Goal: Transaction & Acquisition: Obtain resource

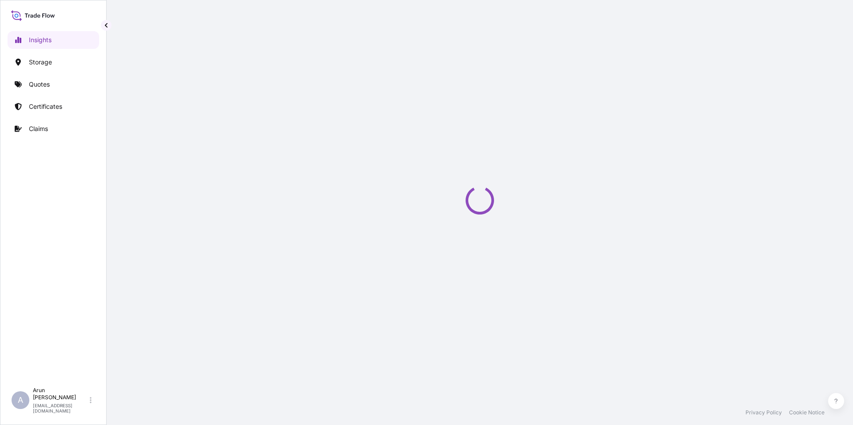
select select "2025"
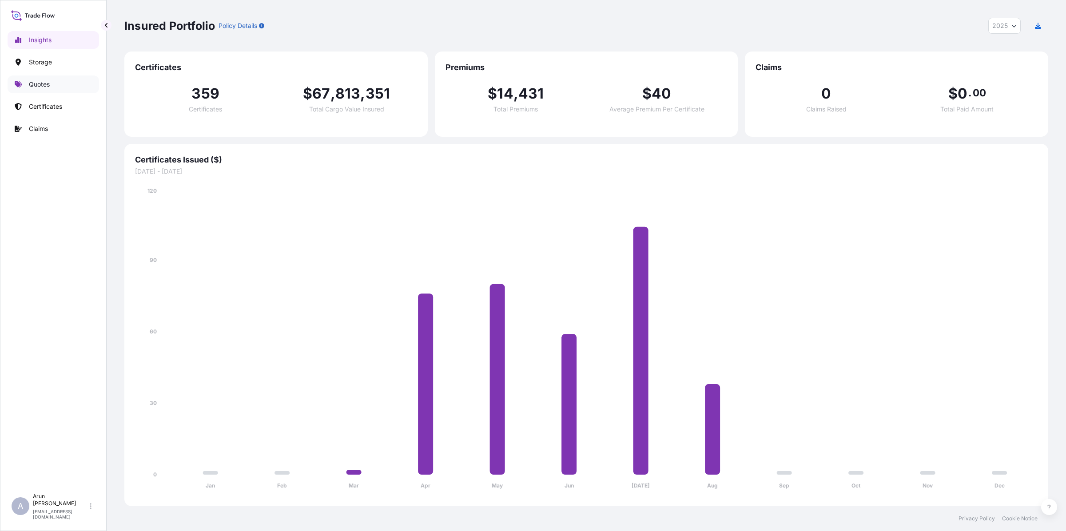
click at [33, 83] on p "Quotes" at bounding box center [39, 84] width 21 height 9
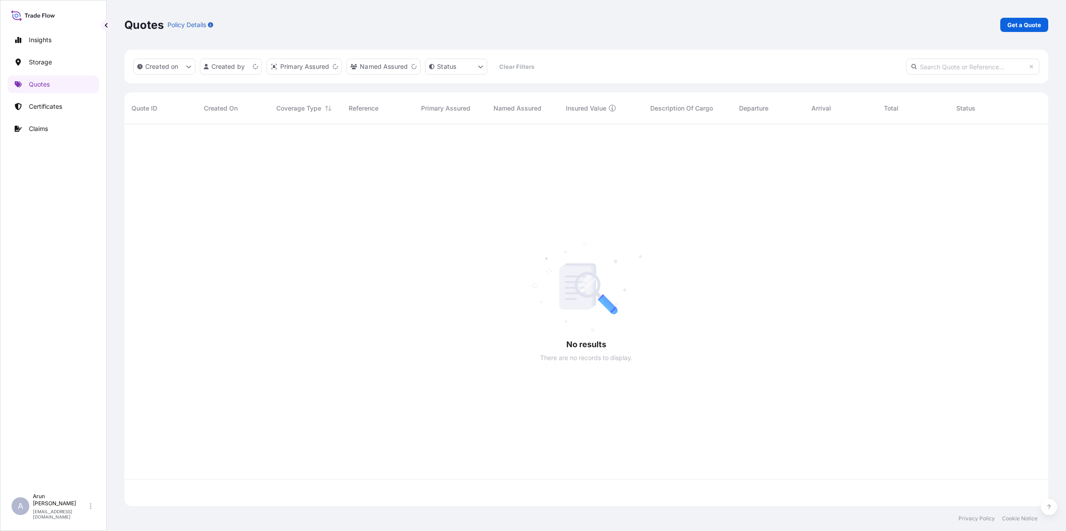
scroll to position [378, 916]
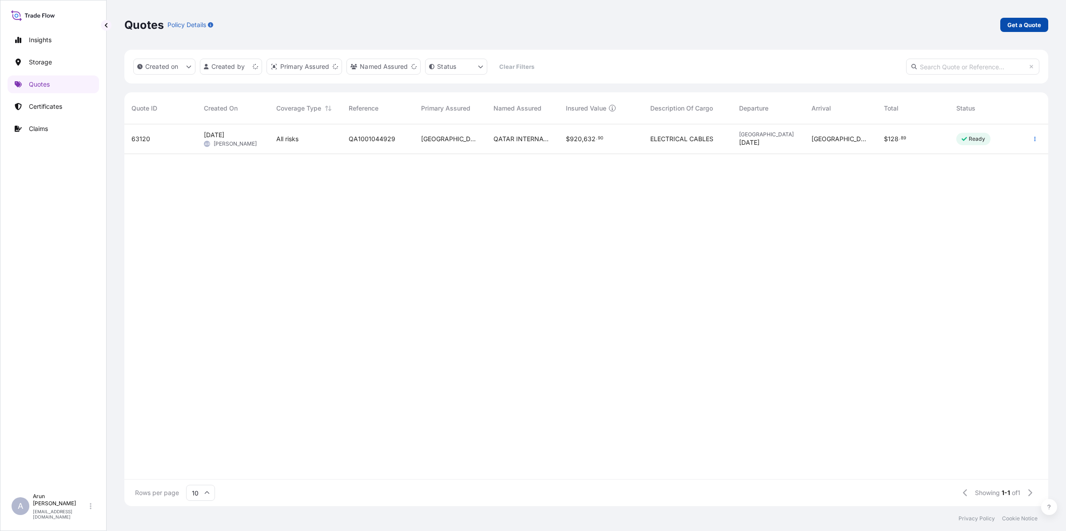
click at [852, 20] on p "Get a Quote" at bounding box center [1025, 24] width 34 height 9
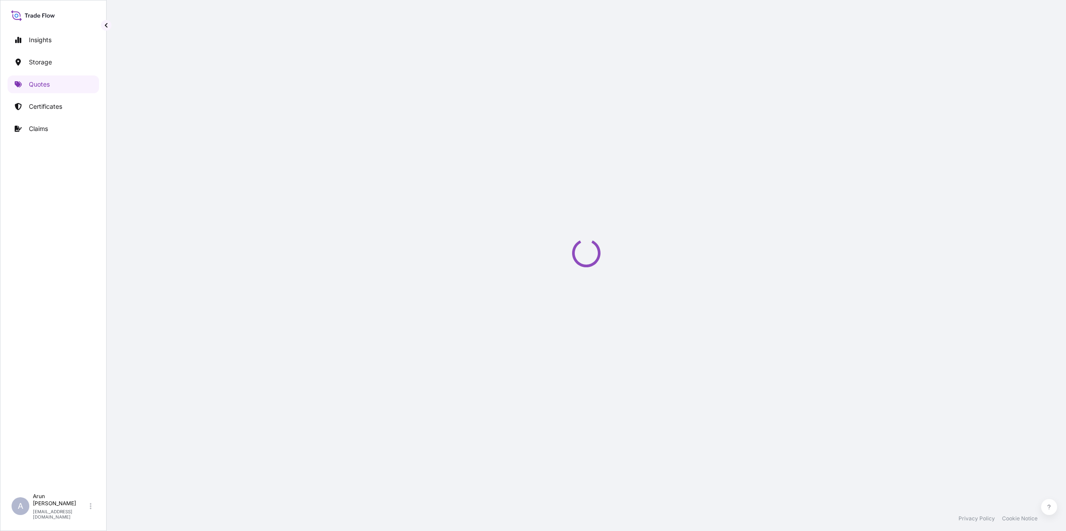
select select "Water"
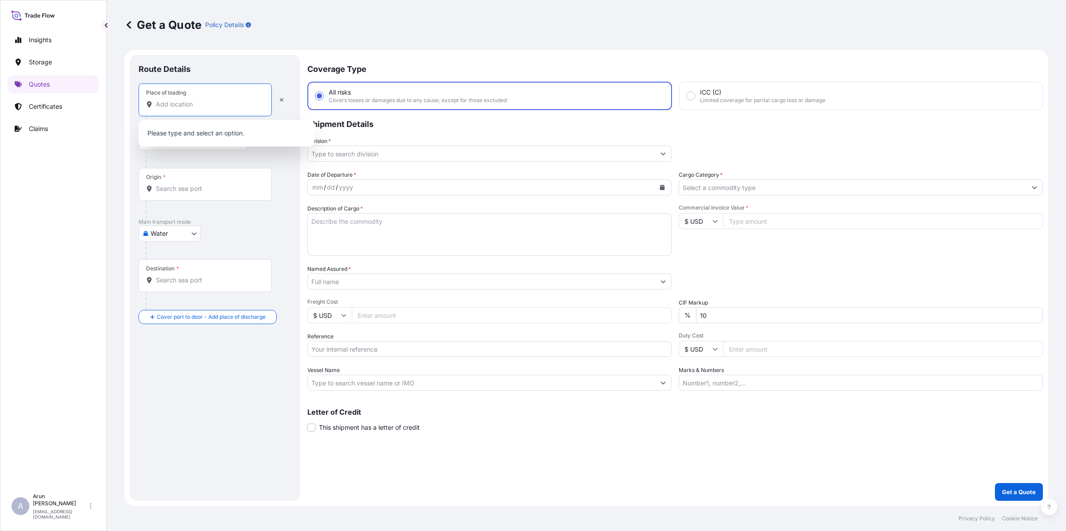
click at [175, 104] on input "Place of loading" at bounding box center [208, 104] width 105 height 9
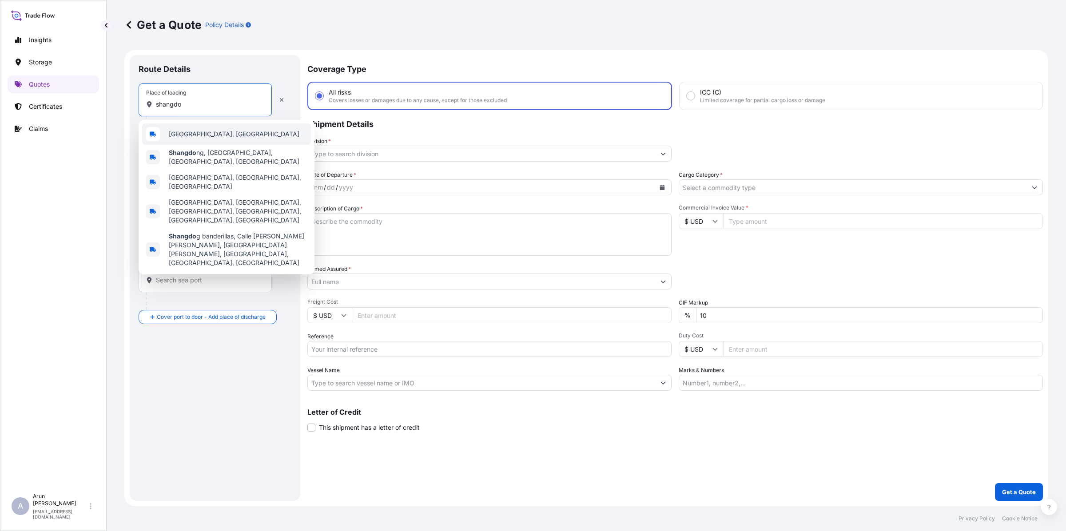
click at [198, 132] on span "[GEOGRAPHIC_DATA], [GEOGRAPHIC_DATA]" at bounding box center [234, 134] width 131 height 9
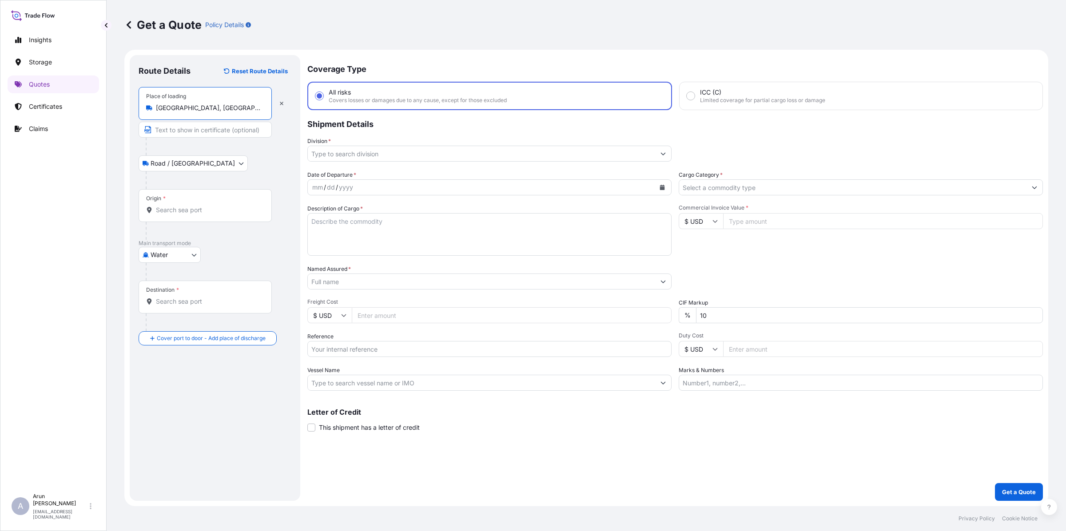
type input "[GEOGRAPHIC_DATA], [GEOGRAPHIC_DATA]"
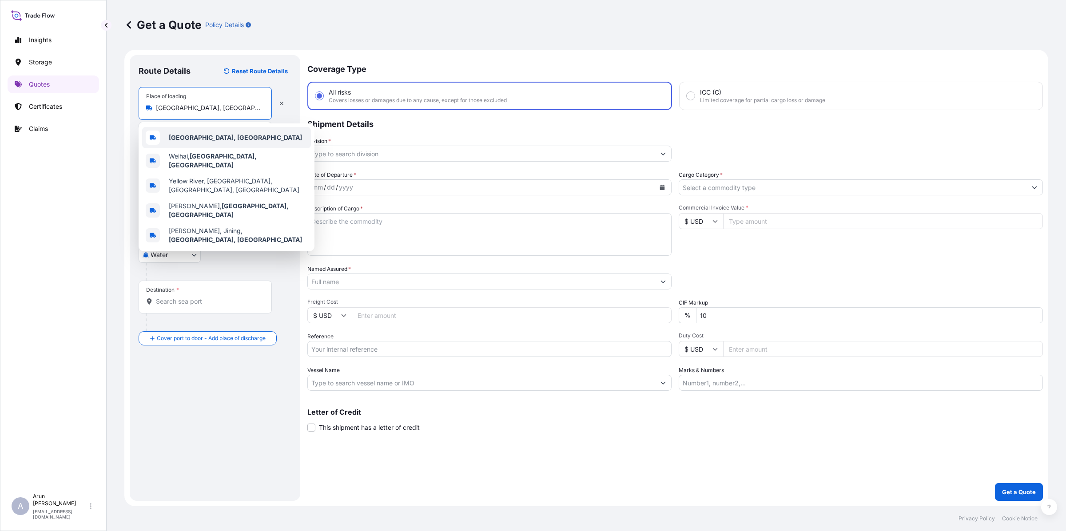
click at [75, 164] on div "Insights Storage Quotes Certificates Claims" at bounding box center [54, 256] width 92 height 466
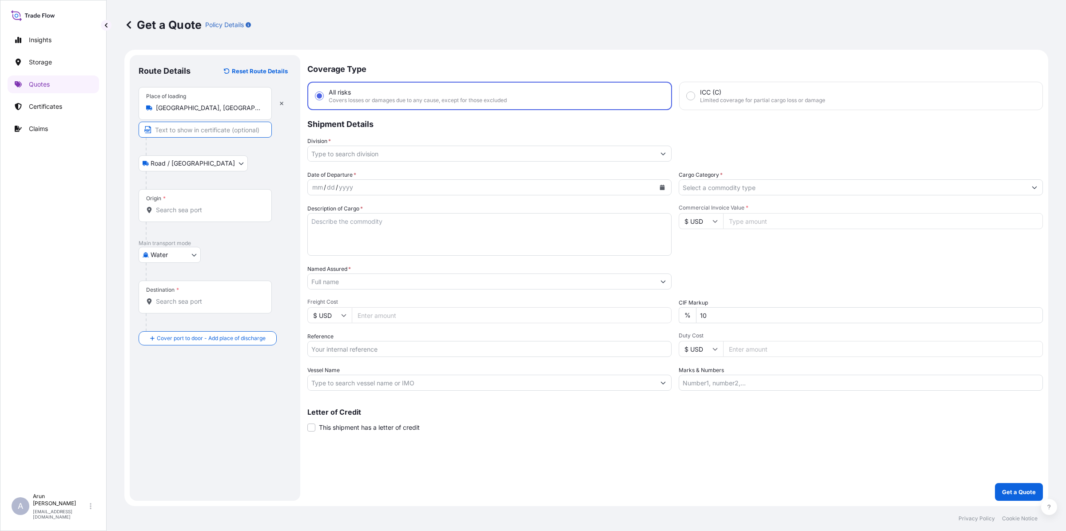
click at [167, 130] on input "Text to appear on certificate" at bounding box center [205, 130] width 133 height 16
paste input "RIZHAO STEEL HOLDING GROUP CO., LTD"
type input "RIZHAO STEEL HOLDING GROUP CO., LTD, [GEOGRAPHIC_DATA], CJINA"
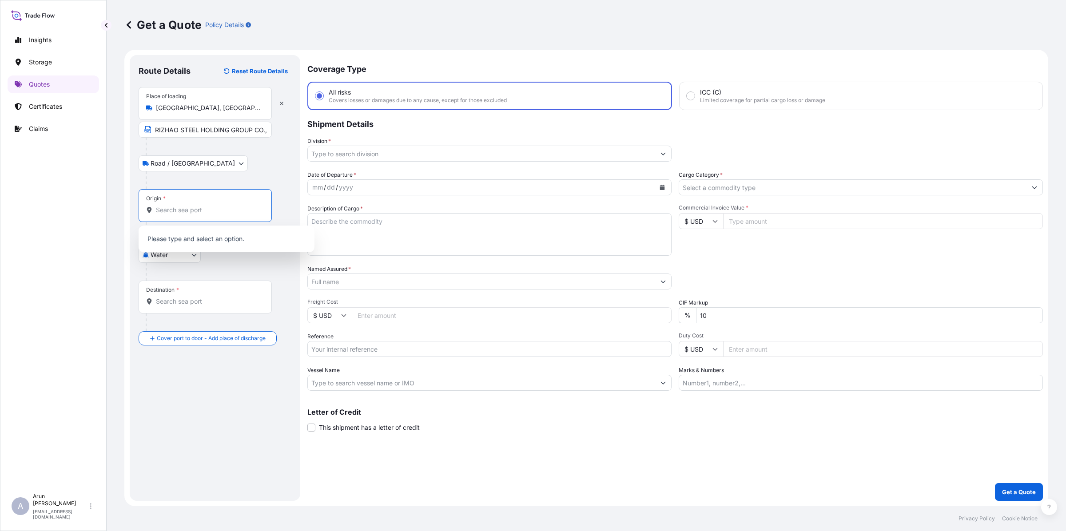
click at [217, 207] on input "Origin *" at bounding box center [208, 210] width 105 height 9
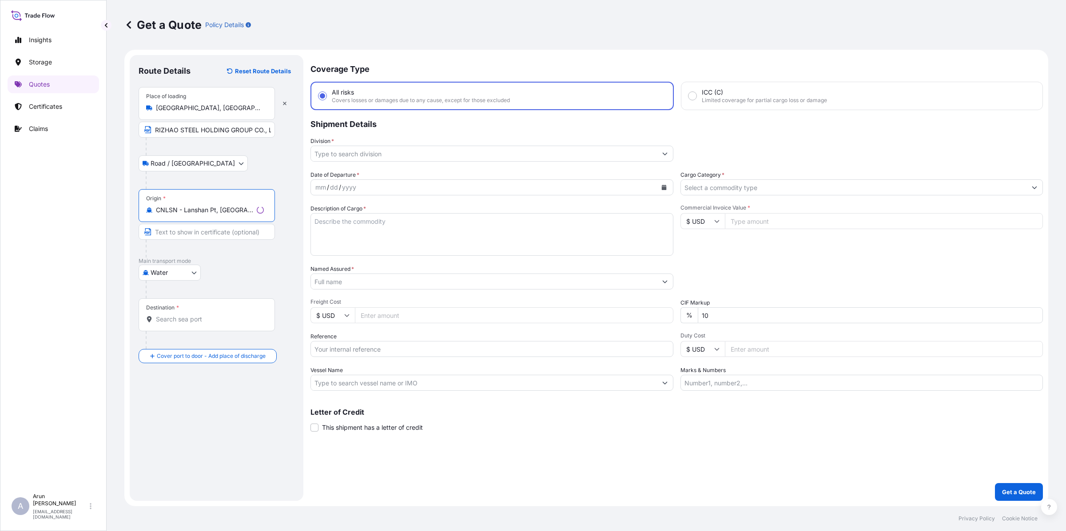
type input "CNLSN - Lanshan Pt, [GEOGRAPHIC_DATA]"
click at [196, 295] on div at bounding box center [220, 290] width 149 height 18
click at [198, 314] on div "Destination *" at bounding box center [205, 315] width 133 height 33
click at [198, 315] on input "Destination *" at bounding box center [208, 319] width 105 height 9
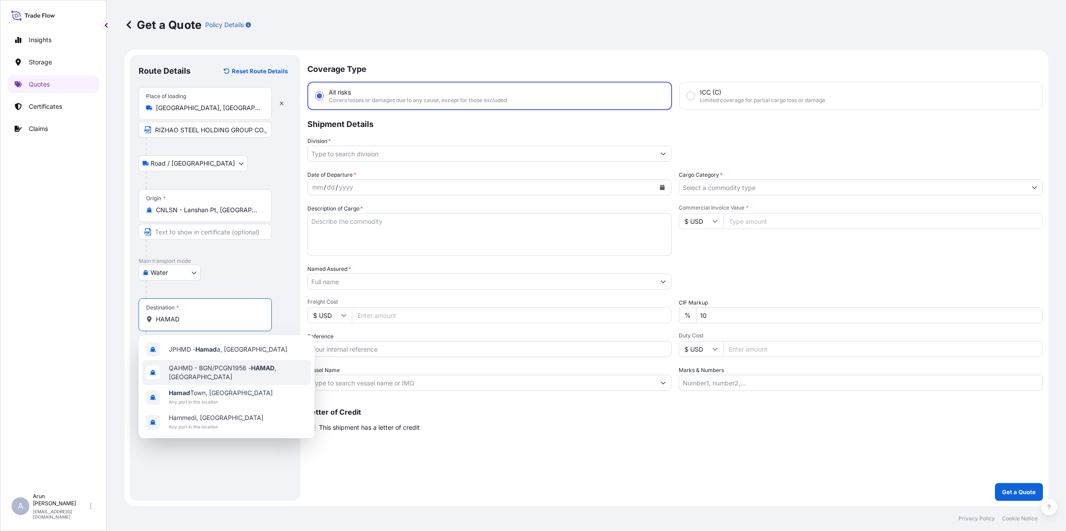
click at [189, 372] on span "QAHMD - BGN/PCGN1956 - HAMAD , [GEOGRAPHIC_DATA]" at bounding box center [238, 373] width 139 height 18
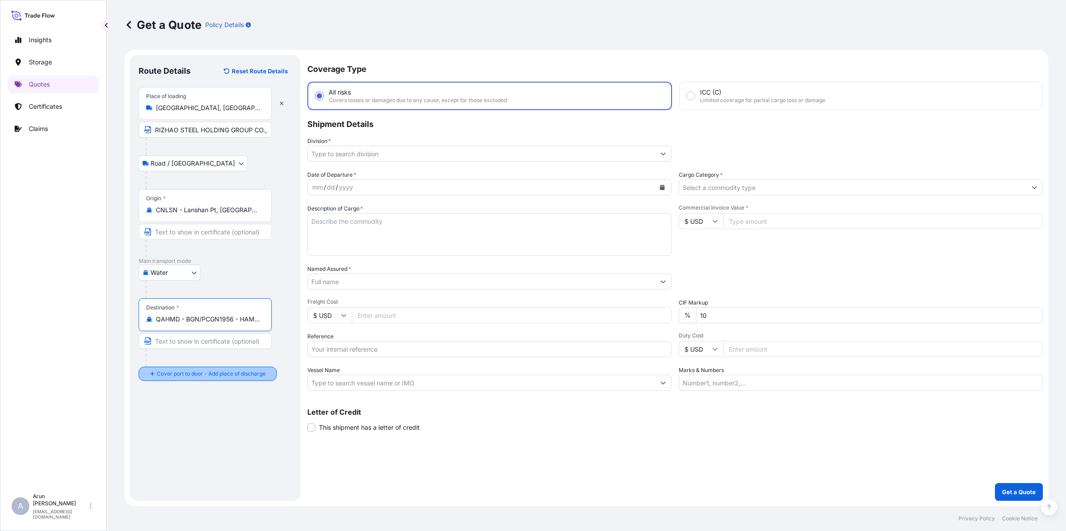
type input "QAHMD - BGN/PCGN1956 - HAMAD, [GEOGRAPHIC_DATA]"
click at [186, 417] on div "Place of Discharge" at bounding box center [205, 417] width 133 height 33
click at [186, 417] on input "Place of Discharge" at bounding box center [208, 421] width 105 height 9
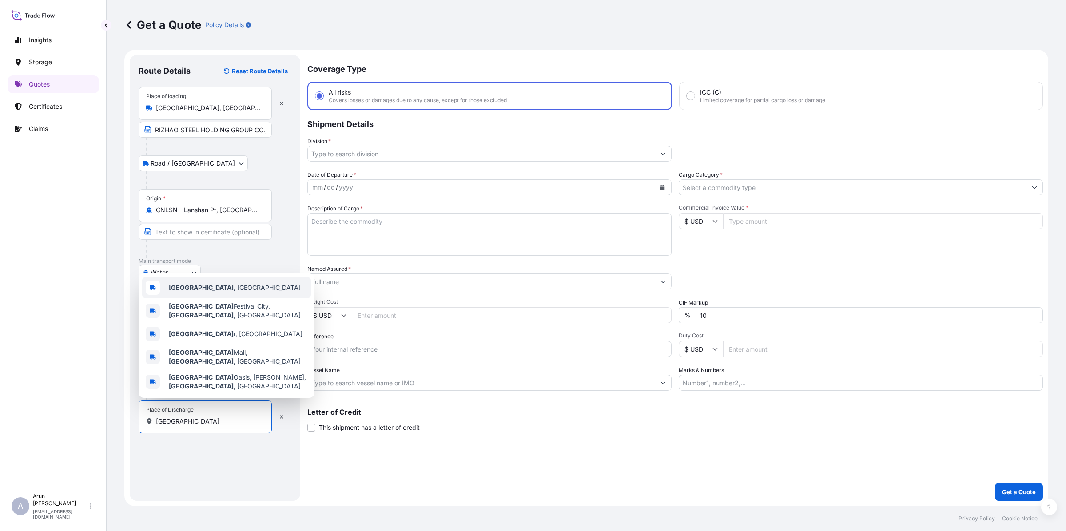
click at [185, 292] on span "[GEOGRAPHIC_DATA] , [GEOGRAPHIC_DATA]" at bounding box center [235, 287] width 132 height 9
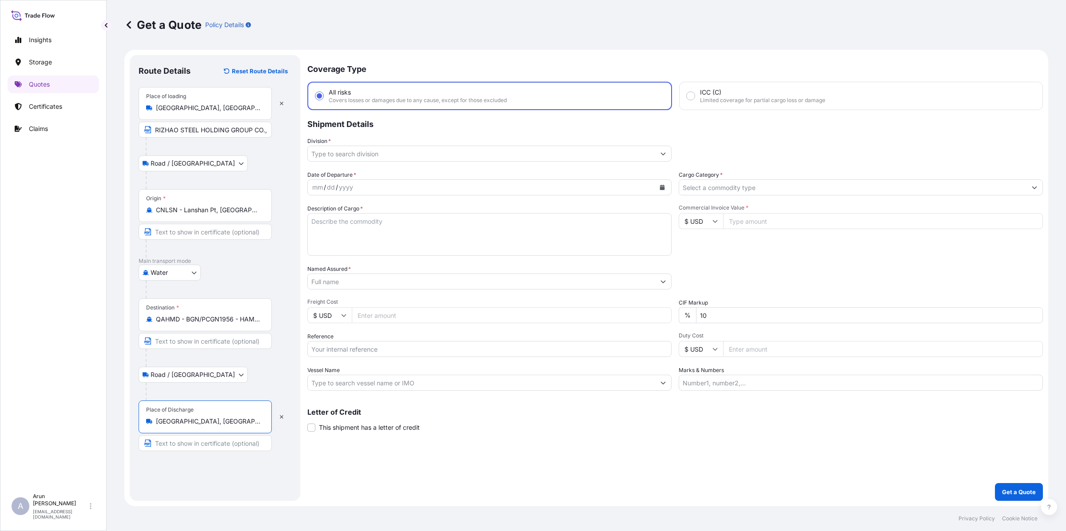
type input "[GEOGRAPHIC_DATA], [GEOGRAPHIC_DATA]"
click at [189, 425] on input "Text to appear on certificate" at bounding box center [205, 443] width 133 height 16
type input "SEASHORE PIPES"
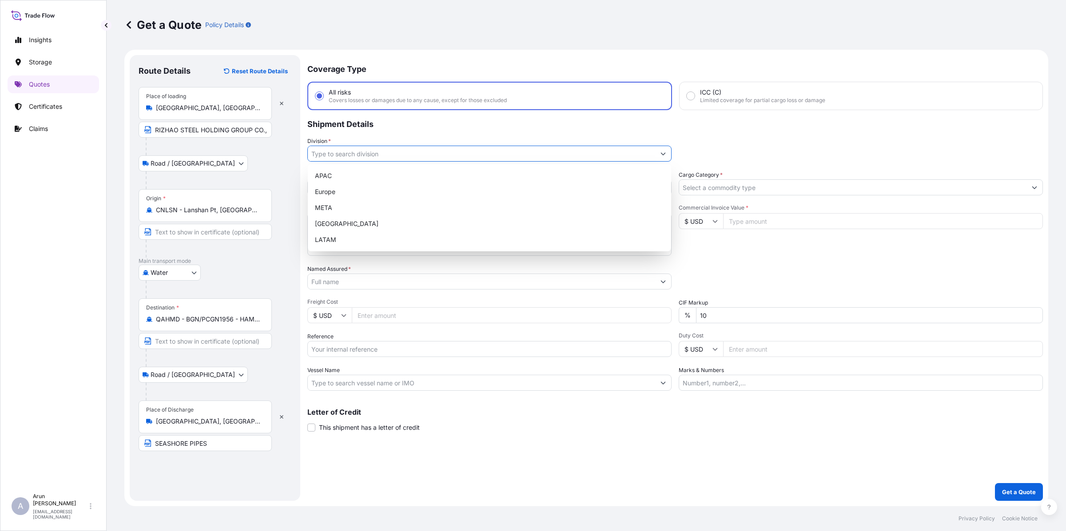
click at [321, 155] on input "Division *" at bounding box center [481, 154] width 347 height 16
click at [338, 207] on div "META" at bounding box center [489, 208] width 356 height 16
type input "META"
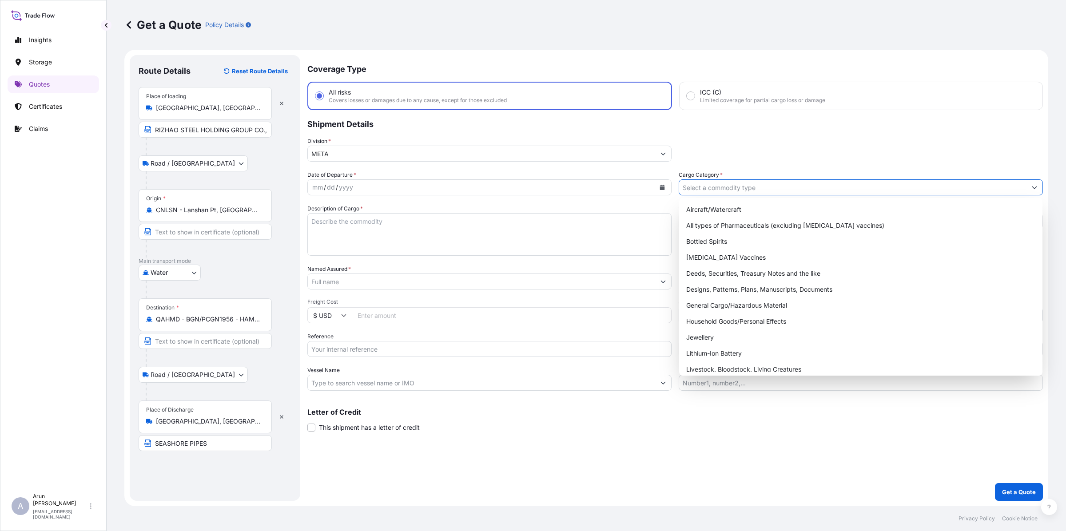
click at [697, 187] on input "Cargo Category *" at bounding box center [852, 187] width 347 height 16
click at [695, 305] on div "General Cargo/Hazardous Material" at bounding box center [861, 306] width 356 height 16
type input "General Cargo/Hazardous Material"
click at [694, 383] on input "Marks & Numbers" at bounding box center [861, 383] width 364 height 16
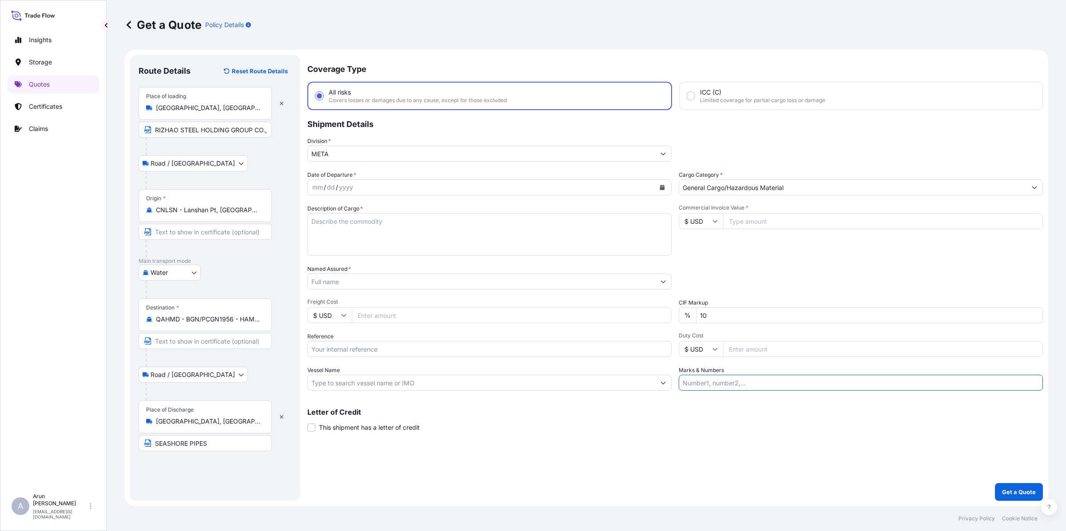
paste input "Invoice No: TF/9010/25"
drag, startPoint x: 713, startPoint y: 385, endPoint x: 617, endPoint y: 398, distance: 97.2
click at [617, 398] on div "Coverage Type All risks Covers losses or damages due to any cause, except for t…" at bounding box center [675, 278] width 736 height 446
click at [785, 380] on input "INVOICE NO: TF/9010/25" at bounding box center [861, 383] width 364 height 16
click at [852, 425] on button "Get a Quote" at bounding box center [1019, 492] width 48 height 18
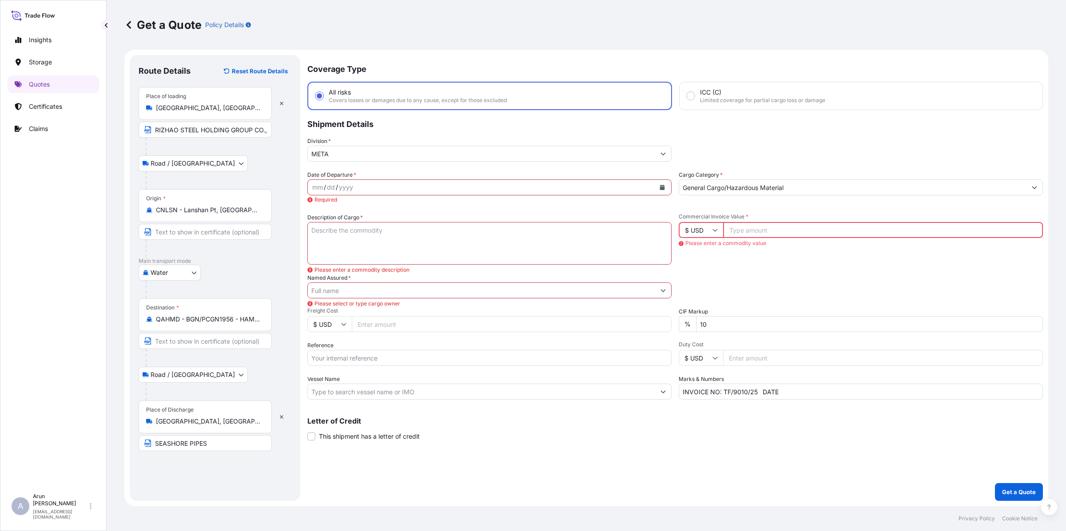
click at [788, 389] on input "INVOICE NO: TF/9010/25 DATE" at bounding box center [861, 392] width 364 height 16
type input "INVOICE NO: TF/9010/25 DATE: [DATE]"
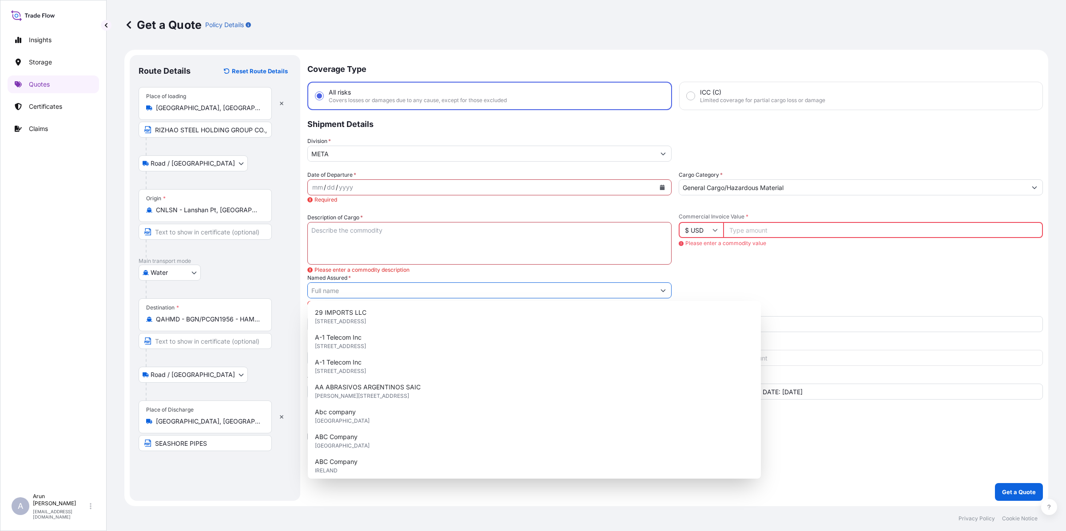
click at [365, 286] on input "Named Assured *" at bounding box center [481, 291] width 347 height 16
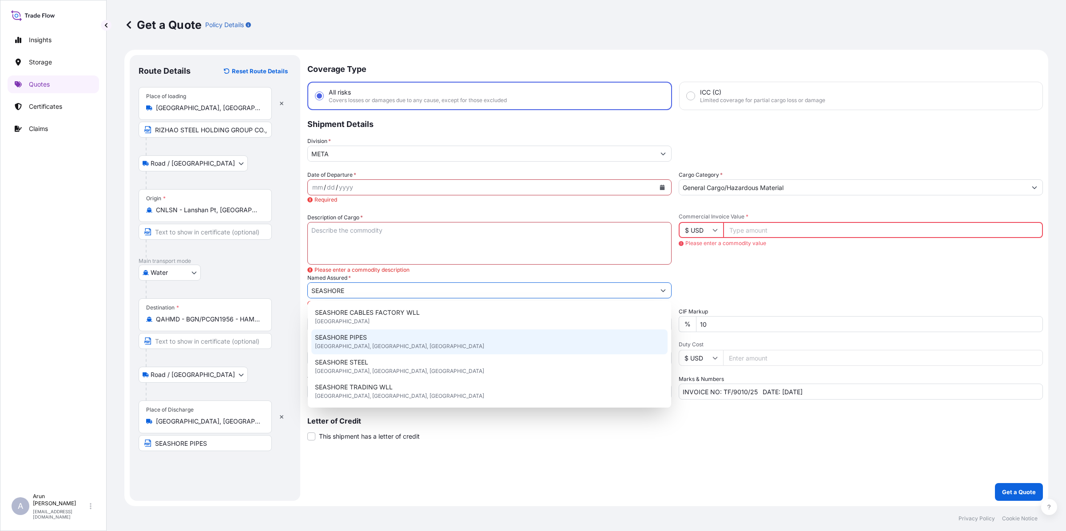
click at [354, 340] on span "SEASHORE PIPES" at bounding box center [341, 337] width 52 height 9
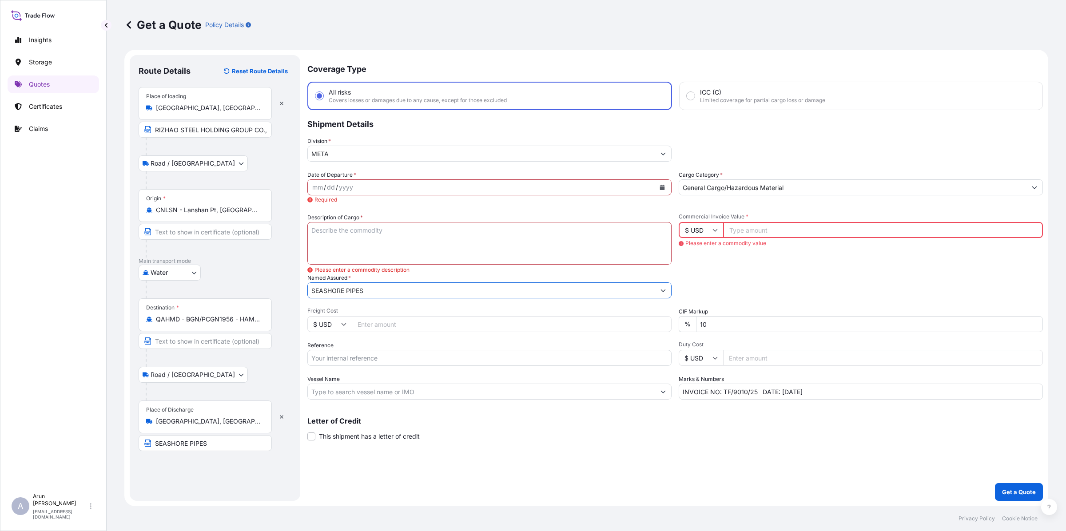
type input "SEASHORE PIPES"
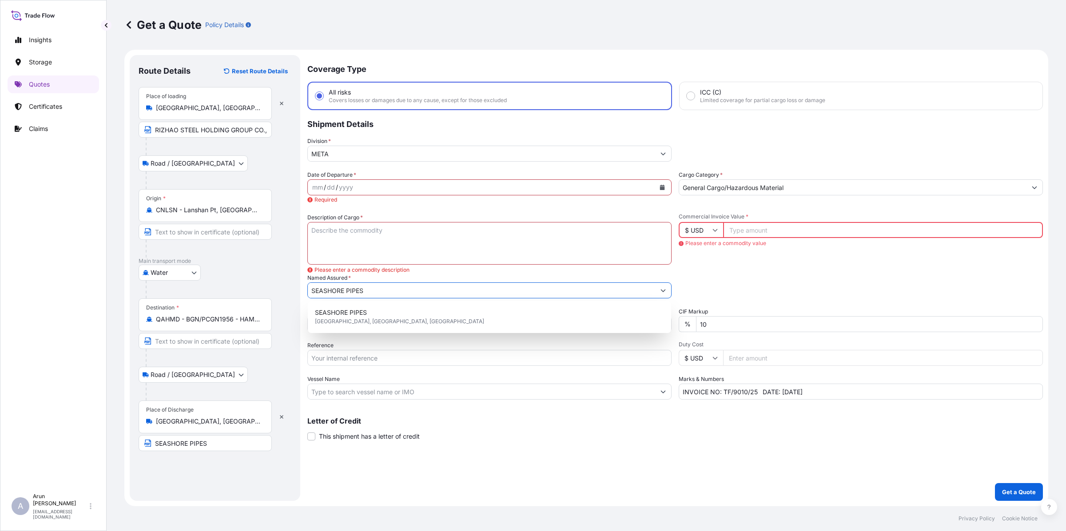
click at [332, 236] on textarea "Description of Cargo *" at bounding box center [489, 243] width 364 height 43
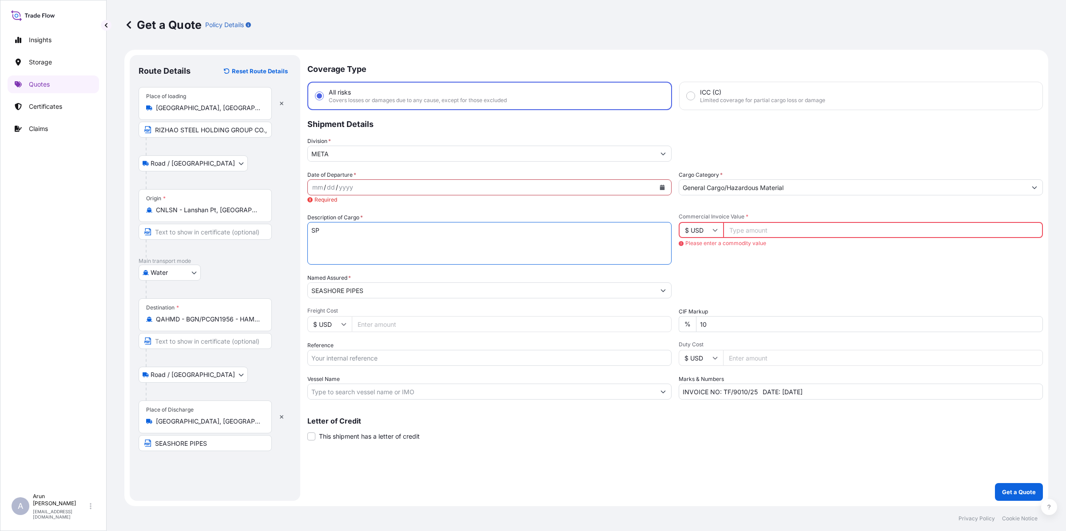
type textarea "S"
paste textarea "HOT ROLLED STEEL COILS"
type textarea "HOT ROLLED STEEL COILS"
click at [375, 387] on input "Vessel Name" at bounding box center [481, 392] width 347 height 16
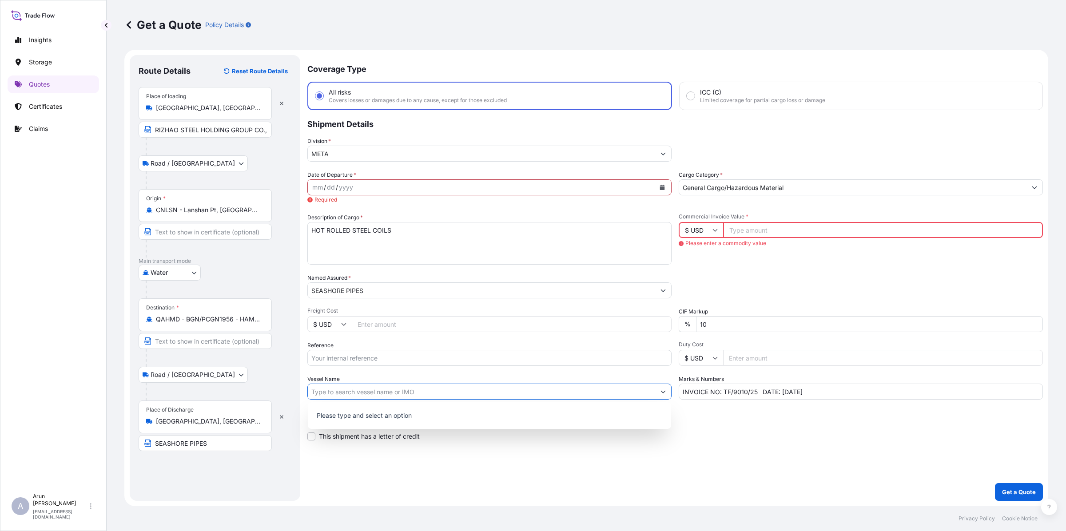
click at [664, 390] on icon "Show suggestions" at bounding box center [663, 391] width 5 height 5
click at [333, 407] on div "Use "BY SEA"" at bounding box center [489, 414] width 356 height 16
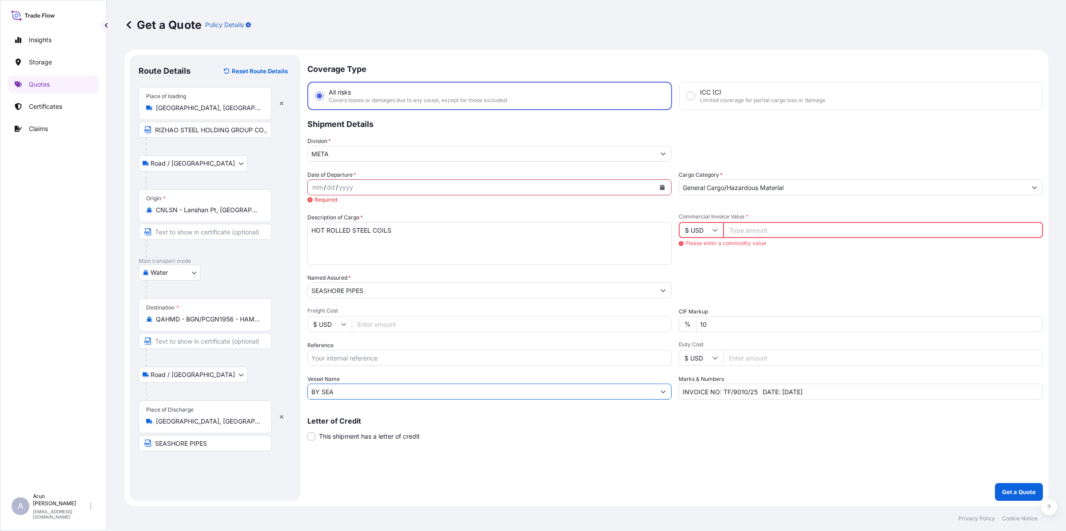
type input "BY SEA"
drag, startPoint x: 729, startPoint y: 392, endPoint x: 756, endPoint y: 392, distance: 26.2
click at [757, 394] on input "INVOICE NO: TF/9010/25 DATE: [DATE]" at bounding box center [861, 392] width 364 height 16
click at [430, 358] on input "Reference" at bounding box center [489, 358] width 364 height 16
paste input "TF/9010/25"
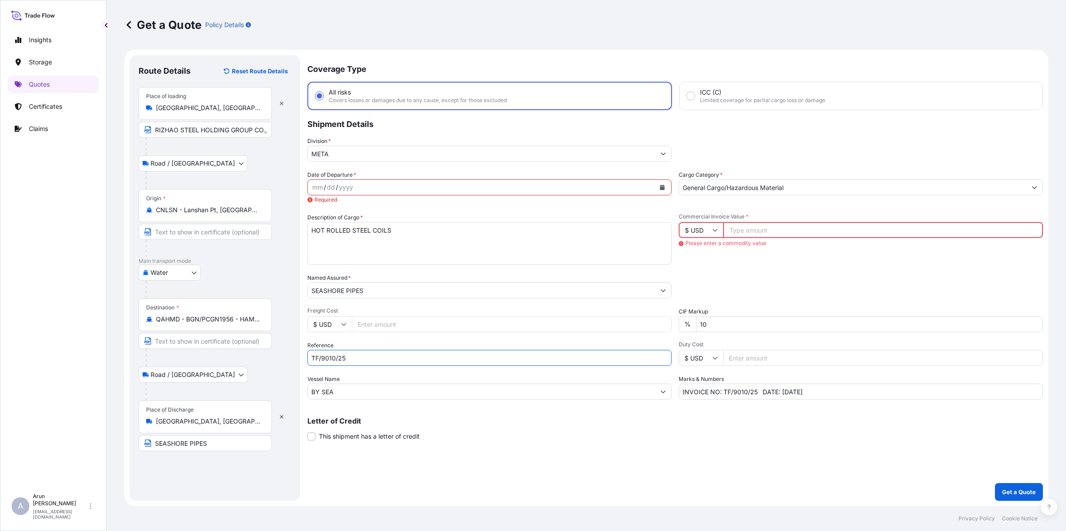
type input "TF/9010/25"
click at [742, 231] on input "Commercial Invoice Value *" at bounding box center [883, 230] width 320 height 16
paste input "245592.30"
type input "245592.30"
drag, startPoint x: 708, startPoint y: 324, endPoint x: 689, endPoint y: 328, distance: 18.6
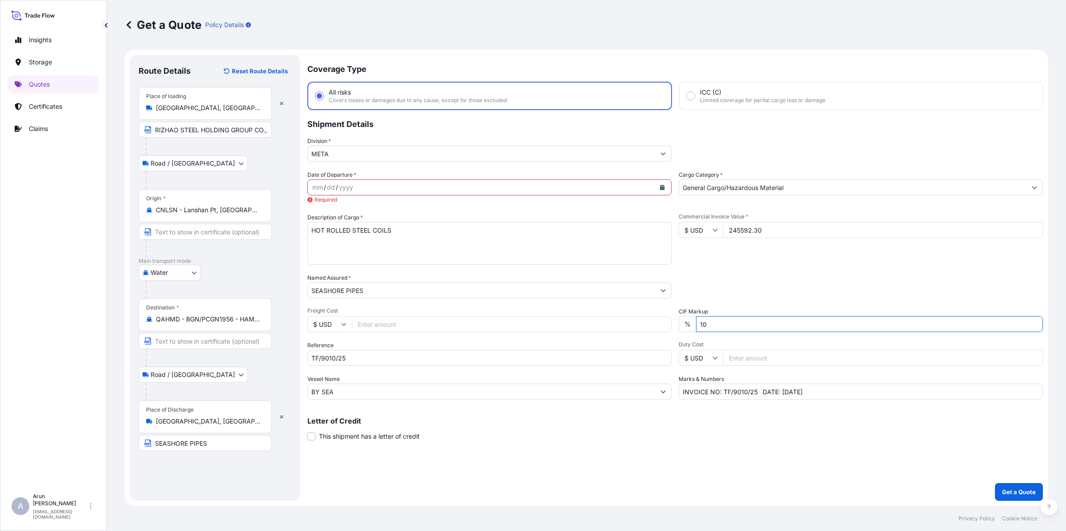
click at [689, 328] on div "% 10" at bounding box center [861, 324] width 364 height 16
type input "0"
click at [850, 225] on input "245592.30" at bounding box center [883, 230] width 320 height 16
click at [665, 189] on icon "Calendar" at bounding box center [662, 187] width 5 height 5
click at [342, 294] on div "18" at bounding box center [340, 295] width 16 height 16
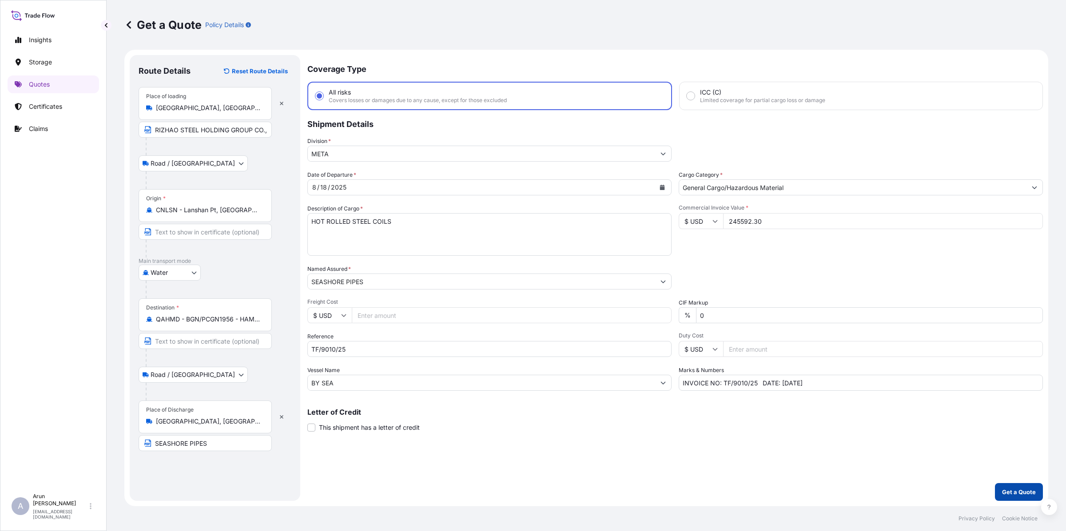
click at [852, 425] on p "Get a Quote" at bounding box center [1019, 492] width 34 height 9
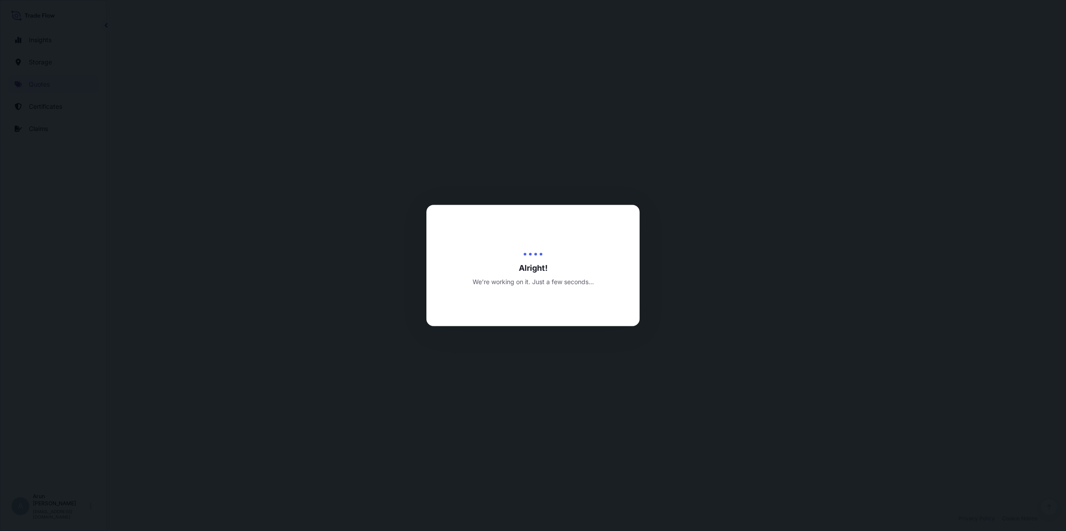
select select "Road / [GEOGRAPHIC_DATA]"
select select "Water"
select select "Road / [GEOGRAPHIC_DATA]"
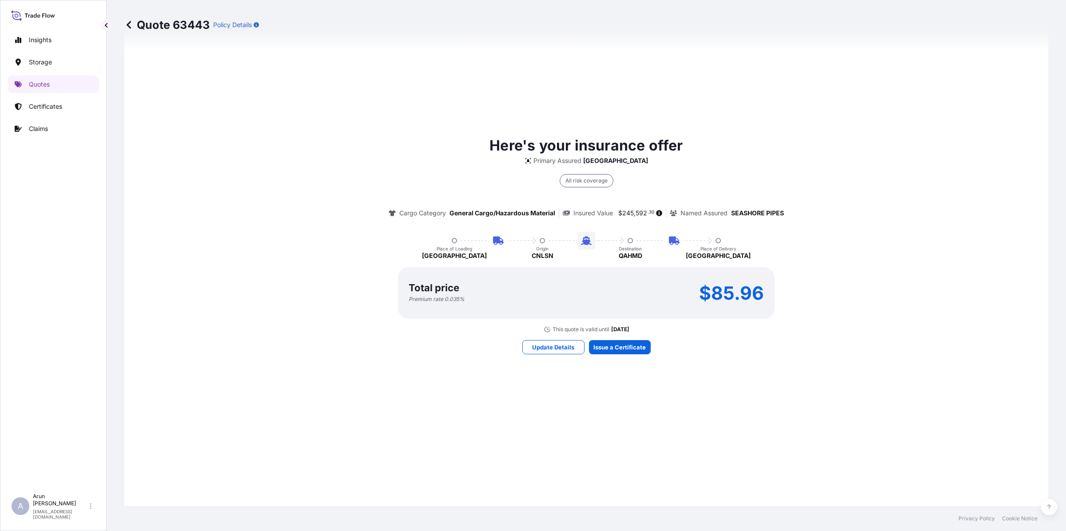
scroll to position [623, 0]
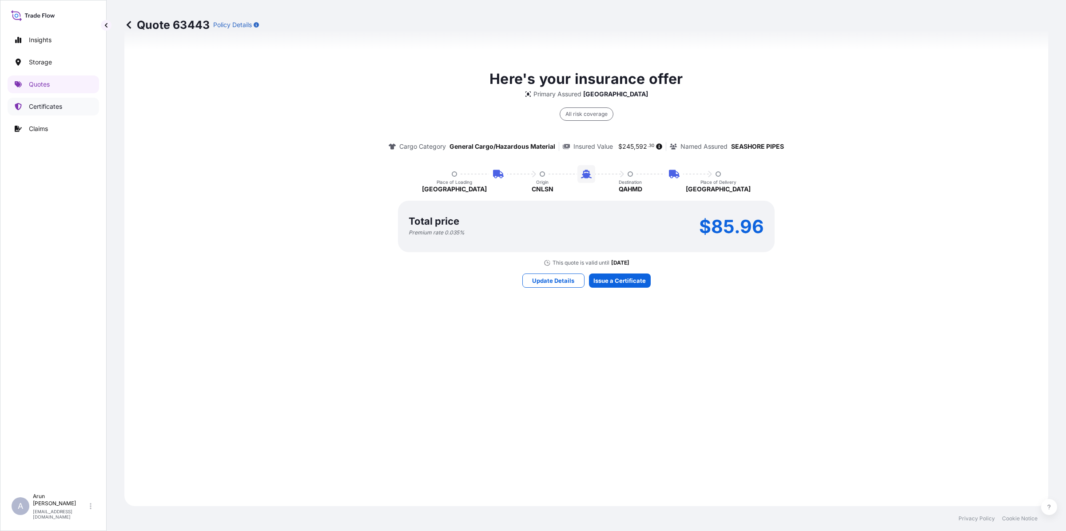
click at [48, 112] on link "Certificates" at bounding box center [54, 107] width 92 height 18
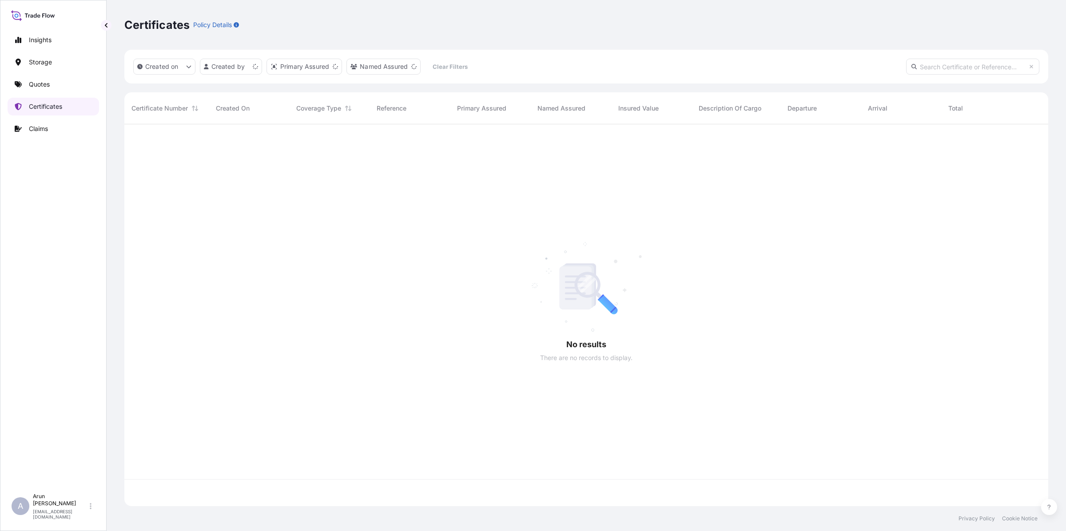
scroll to position [378, 916]
click at [36, 83] on p "Quotes" at bounding box center [39, 84] width 21 height 9
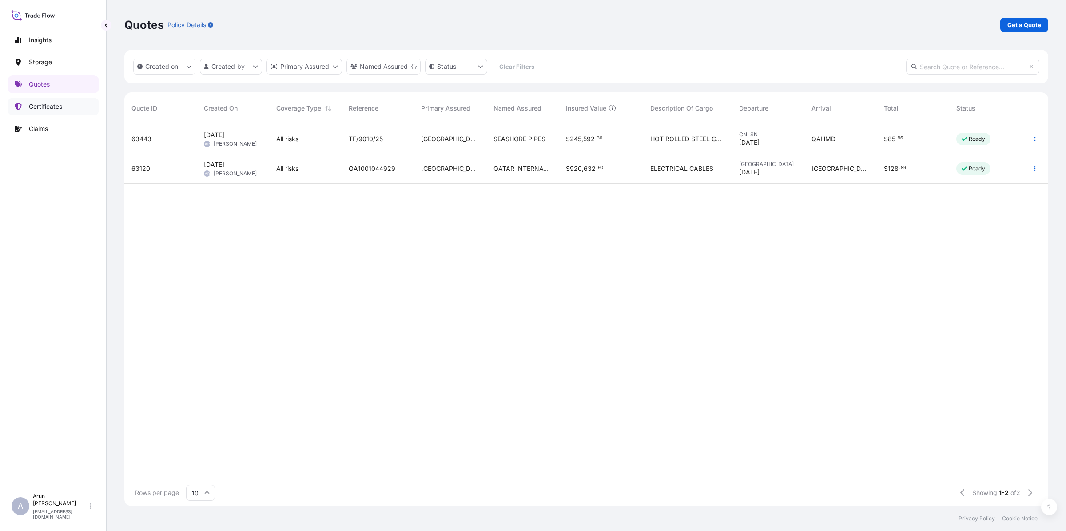
click at [36, 111] on p "Certificates" at bounding box center [45, 106] width 33 height 9
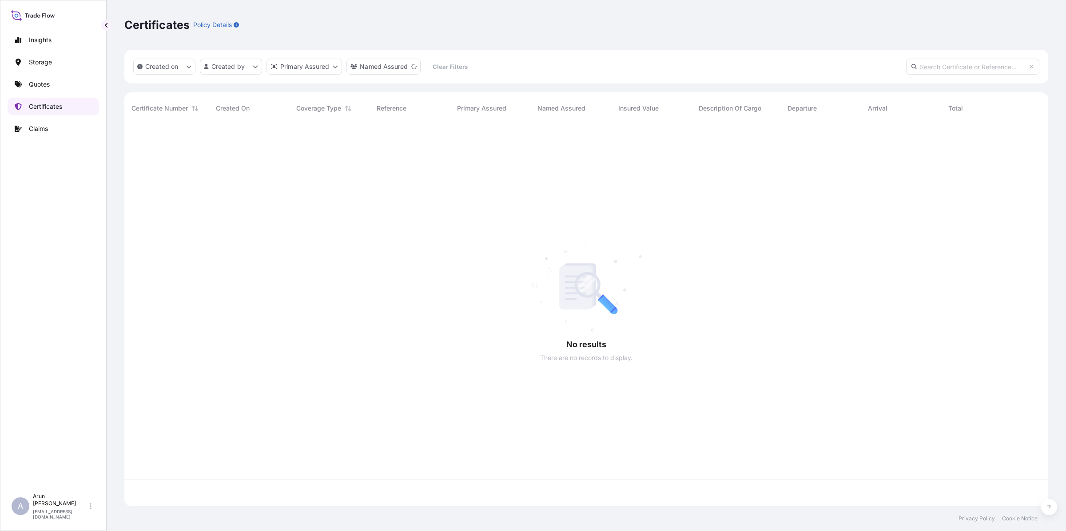
scroll to position [378, 916]
click at [43, 83] on p "Quotes" at bounding box center [39, 84] width 21 height 9
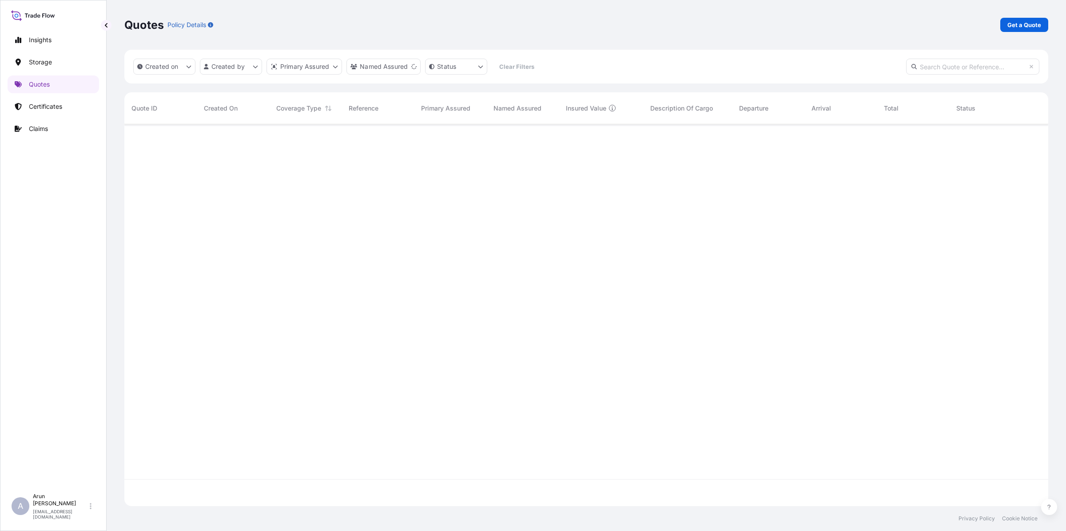
scroll to position [378, 916]
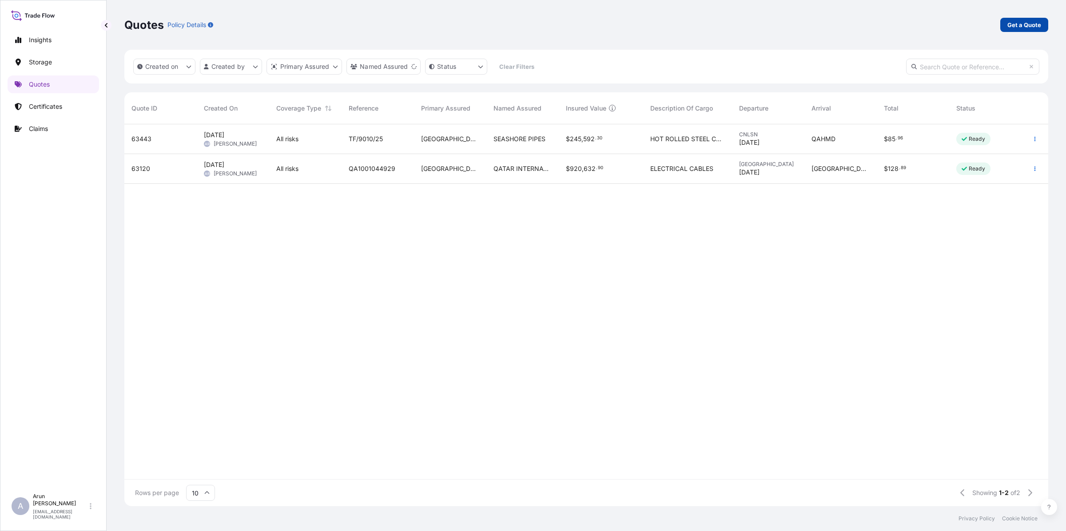
click at [852, 20] on p "Get a Quote" at bounding box center [1025, 24] width 34 height 9
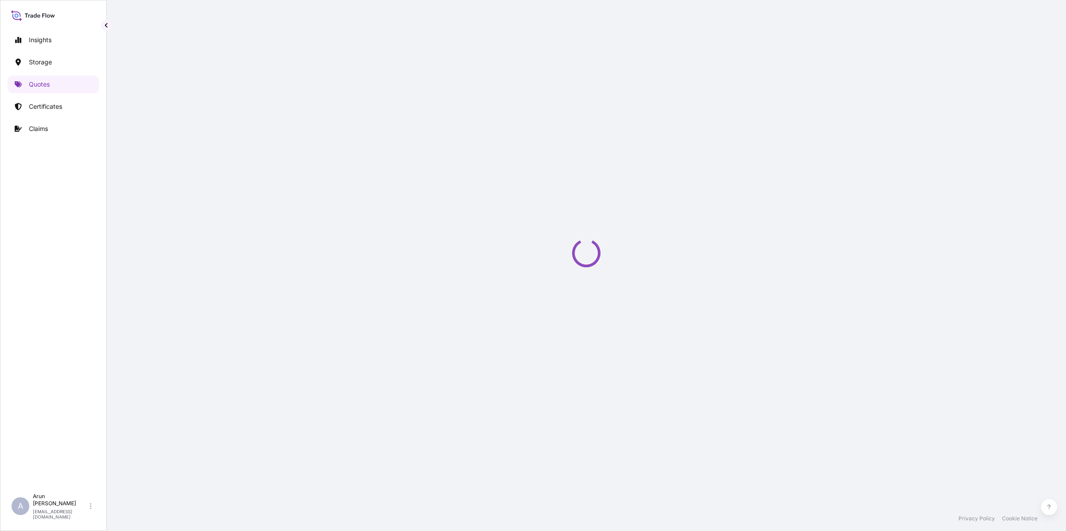
select select "Water"
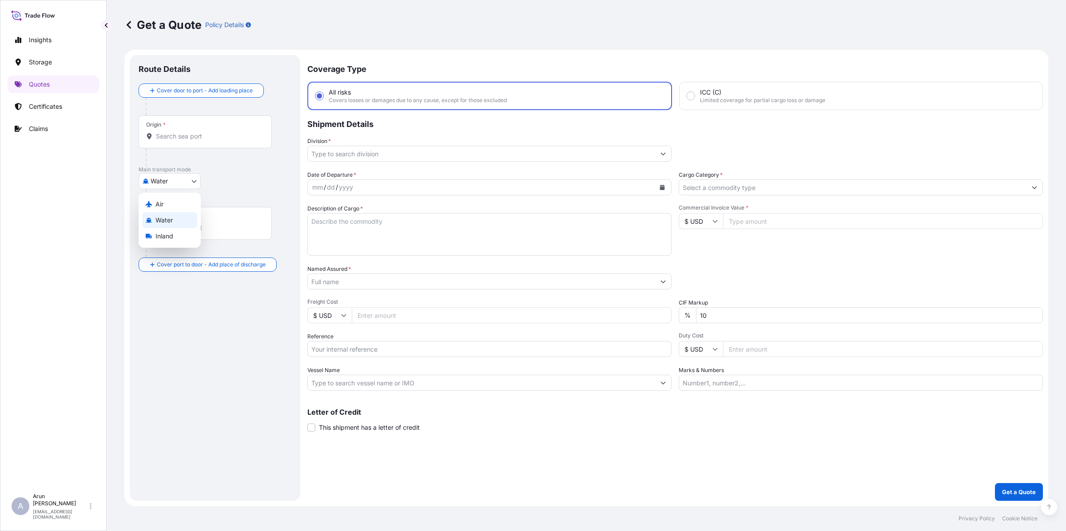
click at [189, 184] on body "Insights Storage Quotes Certificates Claims A [PERSON_NAME] [PERSON_NAME][EMAIL…" at bounding box center [533, 265] width 1066 height 531
click at [160, 241] on div "Inland" at bounding box center [169, 236] width 55 height 16
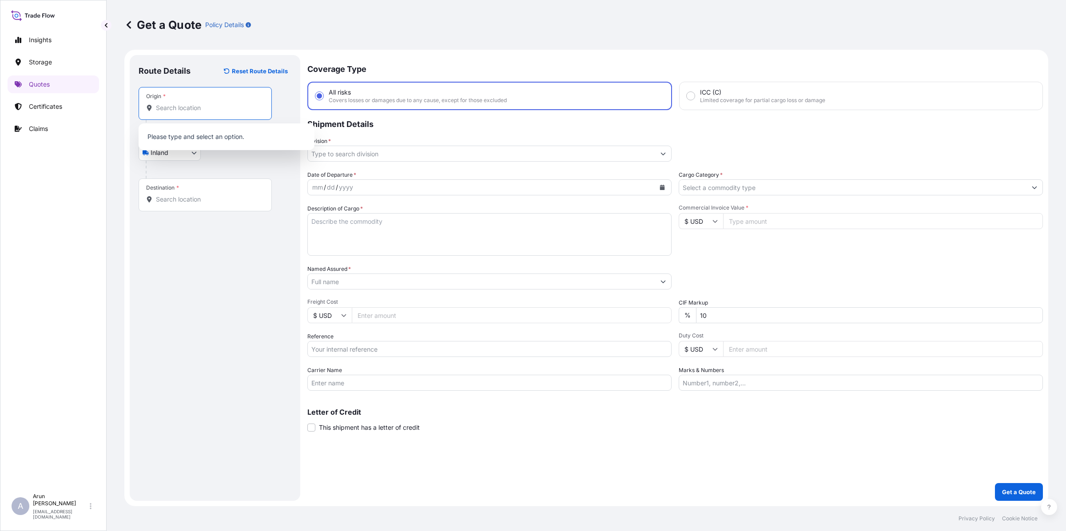
click at [185, 108] on input "Origin *" at bounding box center [208, 108] width 105 height 9
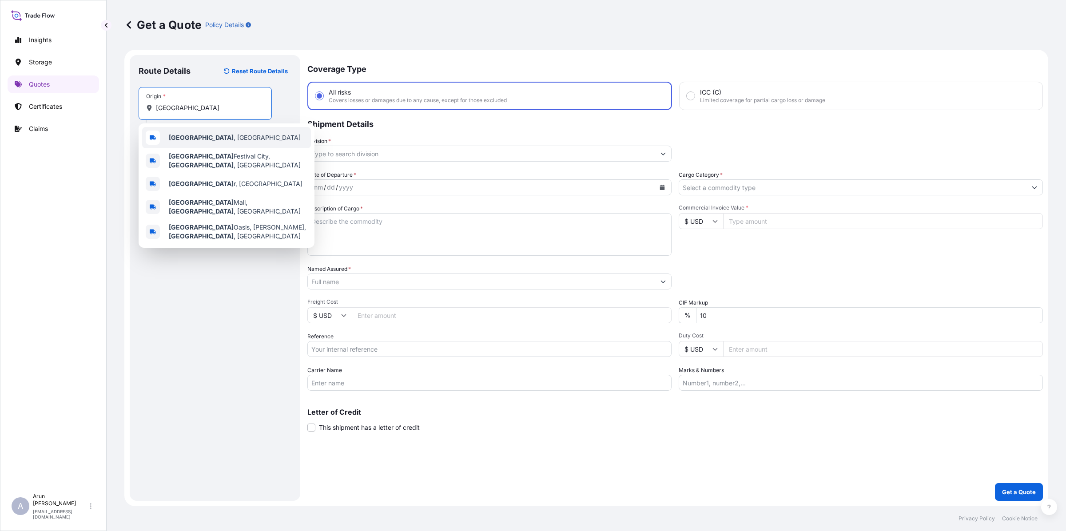
click at [196, 142] on div "[GEOGRAPHIC_DATA] , [GEOGRAPHIC_DATA]" at bounding box center [226, 137] width 169 height 21
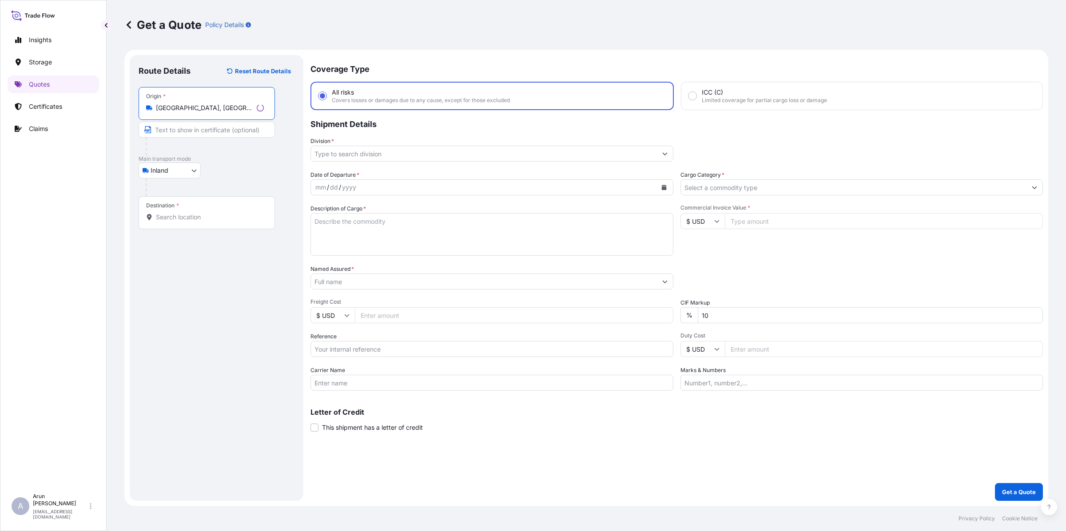
type input "[GEOGRAPHIC_DATA], [GEOGRAPHIC_DATA]"
click at [190, 211] on div "Destination *" at bounding box center [205, 212] width 133 height 33
click at [190, 213] on input "Destination *" at bounding box center [208, 217] width 105 height 9
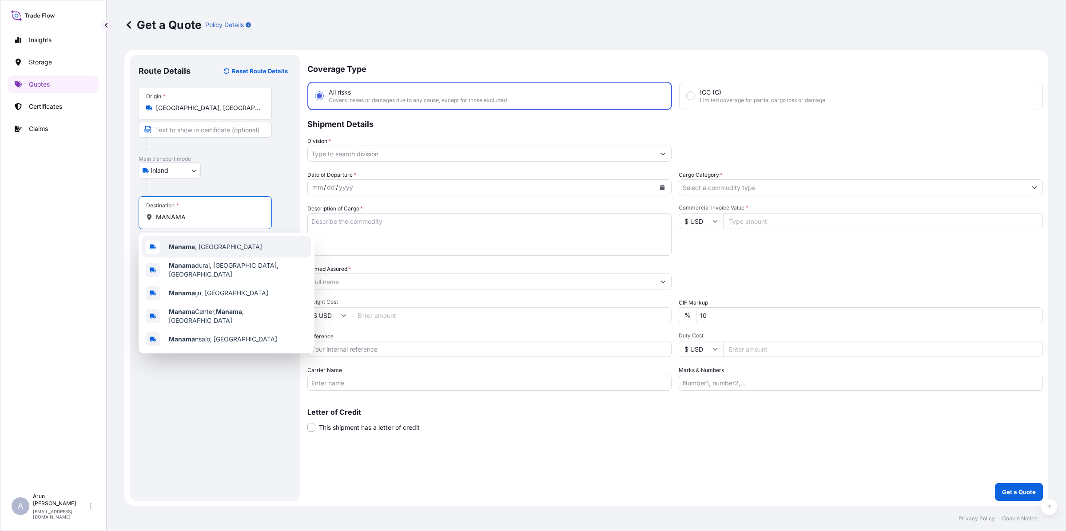
click at [207, 246] on span "[GEOGRAPHIC_DATA] , [GEOGRAPHIC_DATA]" at bounding box center [215, 247] width 93 height 9
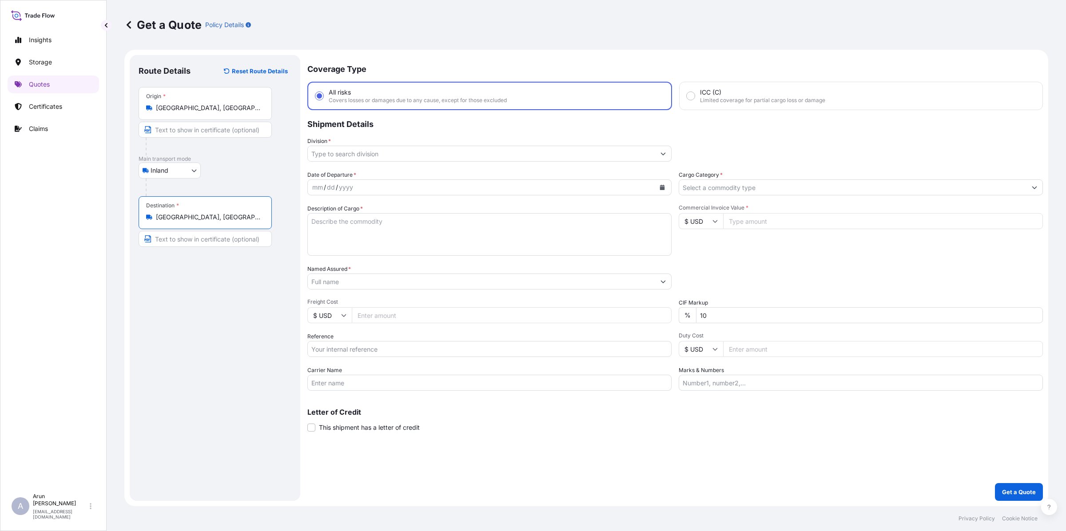
type input "[GEOGRAPHIC_DATA], [GEOGRAPHIC_DATA]"
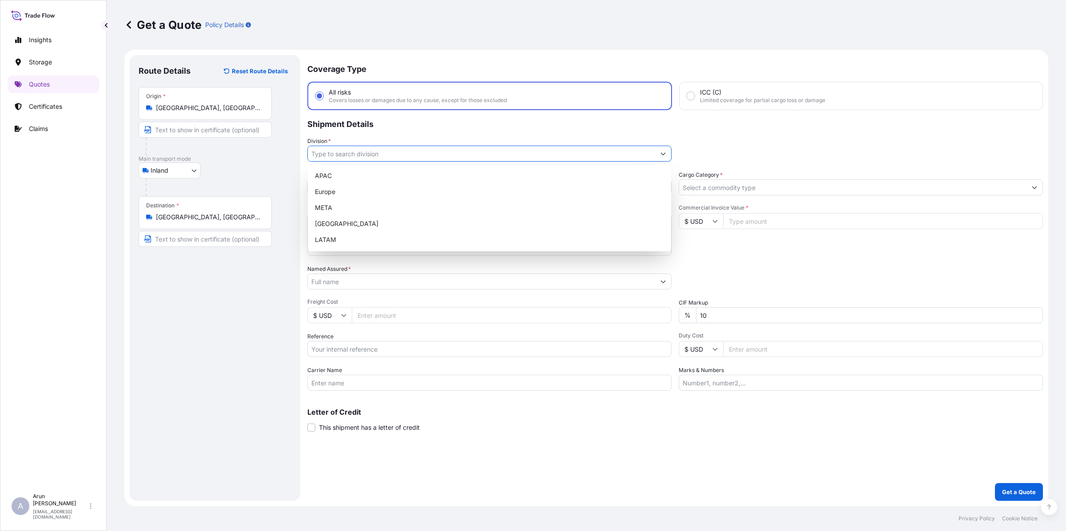
click at [360, 148] on input "Division *" at bounding box center [481, 154] width 347 height 16
click at [326, 207] on div "META" at bounding box center [489, 208] width 356 height 16
type input "META"
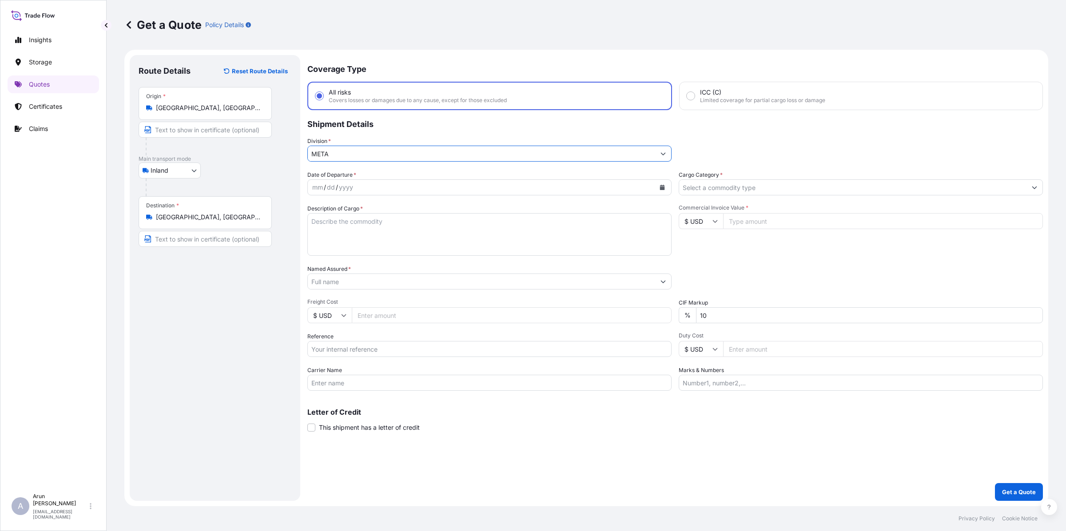
click at [706, 186] on input "Cargo Category *" at bounding box center [852, 187] width 347 height 16
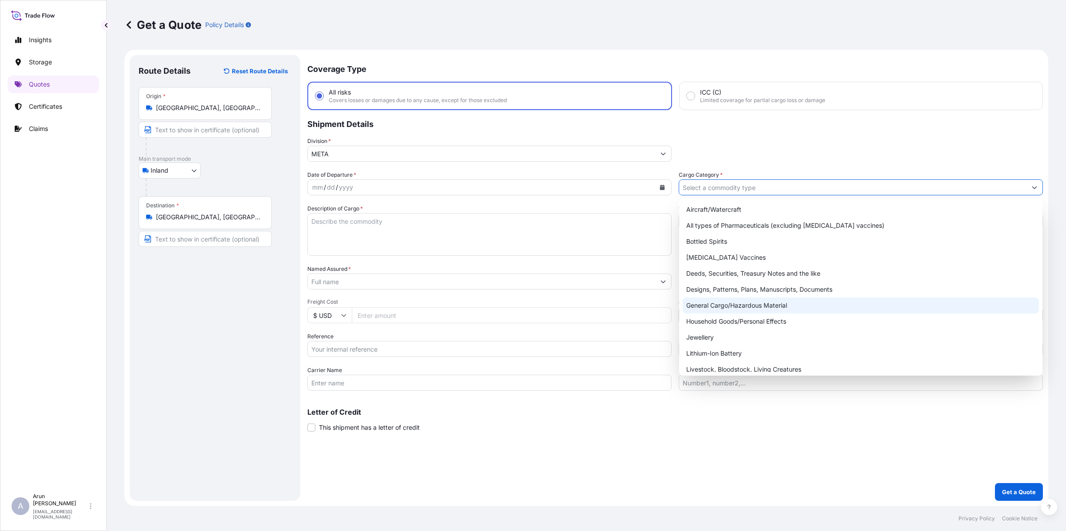
click at [717, 309] on div "General Cargo/Hazardous Material" at bounding box center [861, 306] width 356 height 16
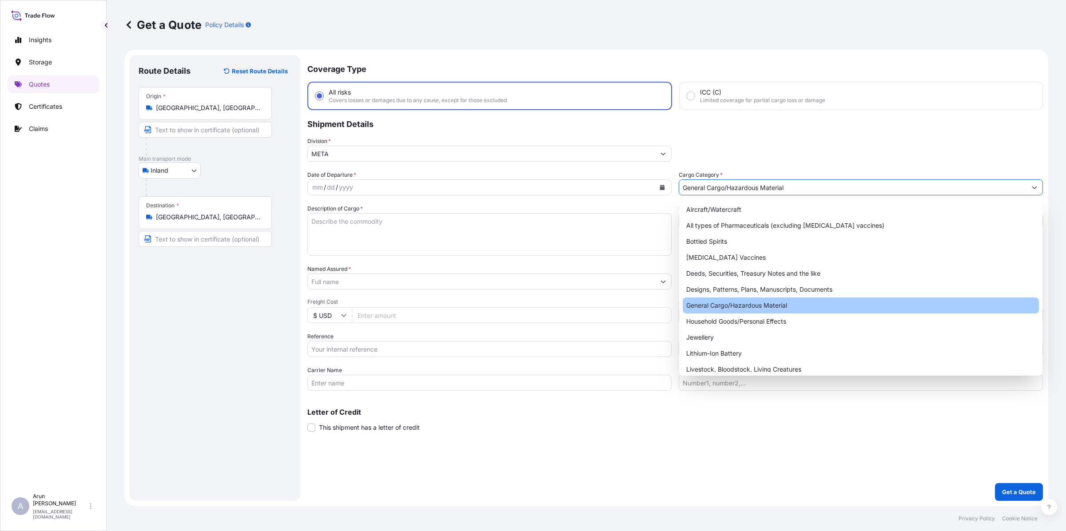
type input "General Cargo/Hazardous Material"
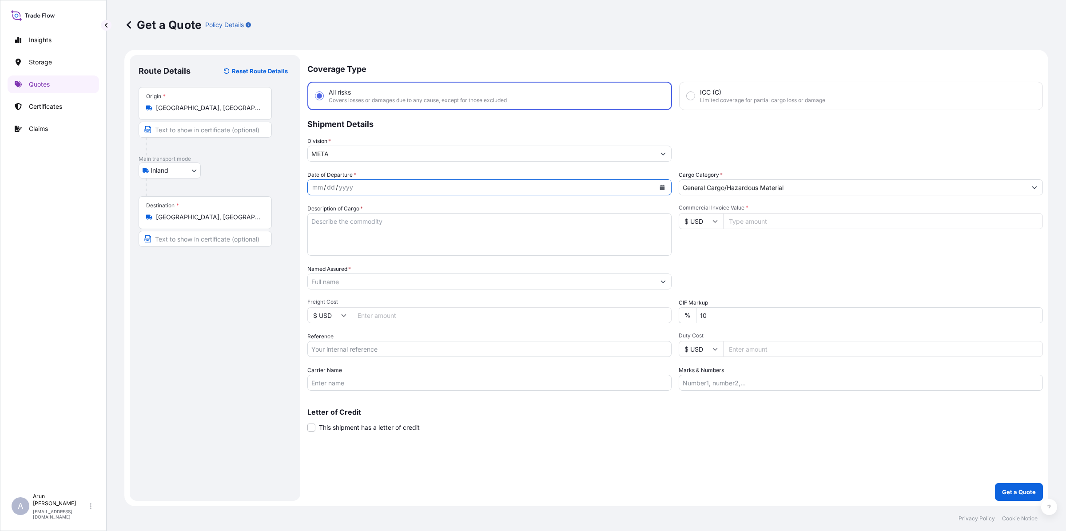
click at [661, 187] on icon "Calendar" at bounding box center [662, 187] width 5 height 5
click at [338, 297] on div "18" at bounding box center [340, 295] width 16 height 16
click at [526, 210] on div "Description of Cargo *" at bounding box center [489, 230] width 364 height 52
click at [519, 228] on textarea "Description of Cargo *" at bounding box center [489, 234] width 364 height 43
type textarea "ALUMINIUM, NOT ALLOYED"
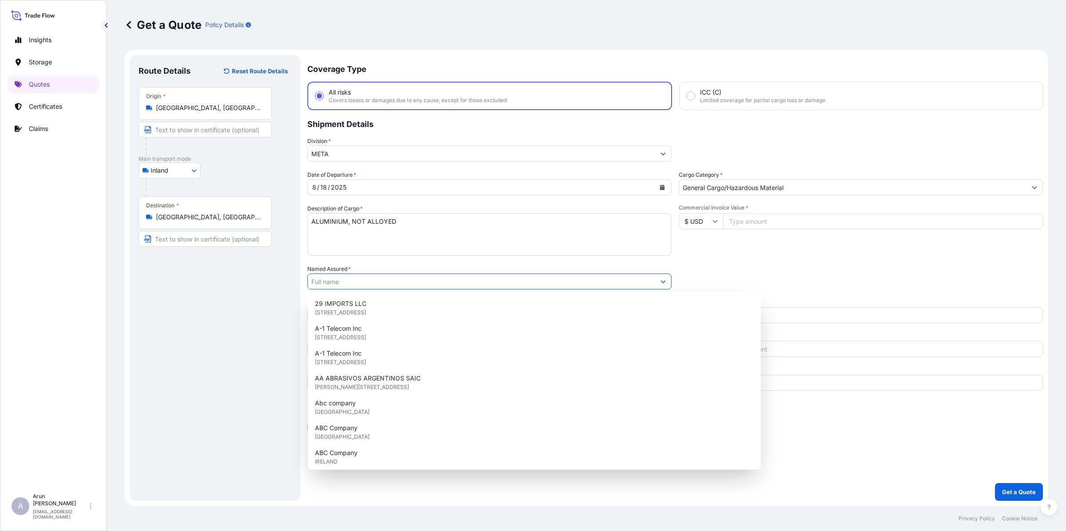
click at [380, 281] on input "Named Assured *" at bounding box center [481, 282] width 347 height 16
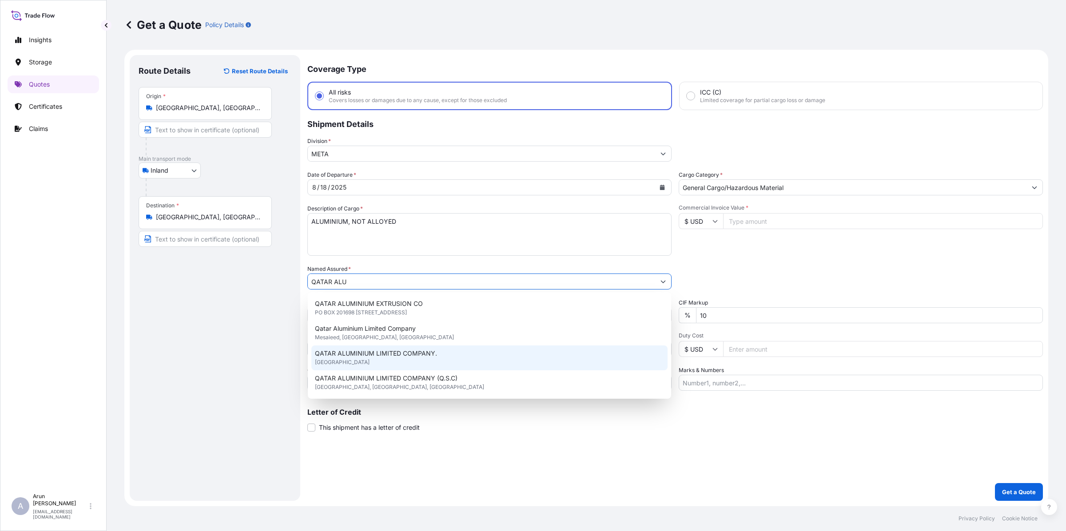
click at [373, 350] on span "QATAR ALUMINIUM LIMITED COMPANY." at bounding box center [376, 353] width 122 height 9
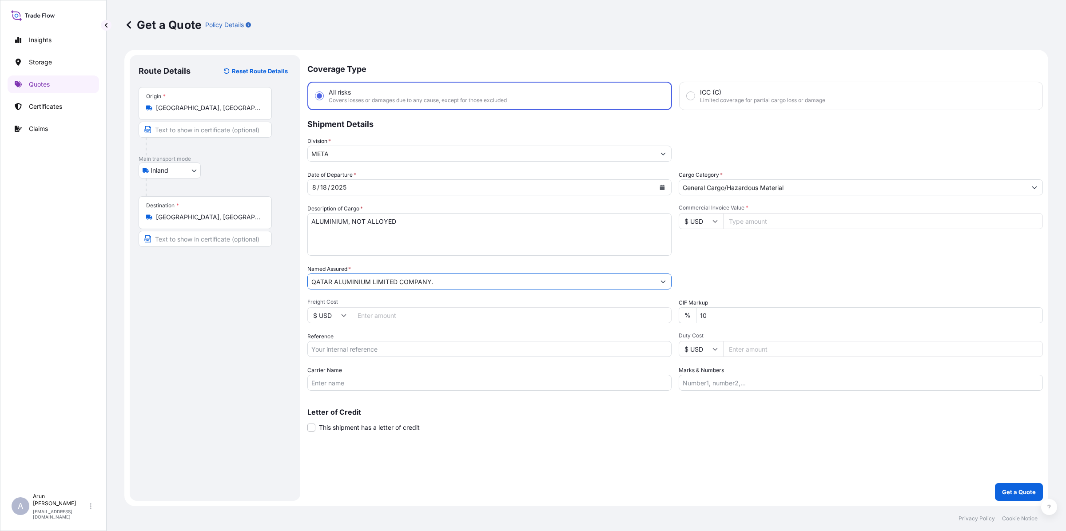
type input "QATAR ALUMINIUM LIMITED COMPANY."
click at [370, 311] on input "Freight Cost" at bounding box center [512, 315] width 320 height 16
type input "4"
type input "6"
type input "3"
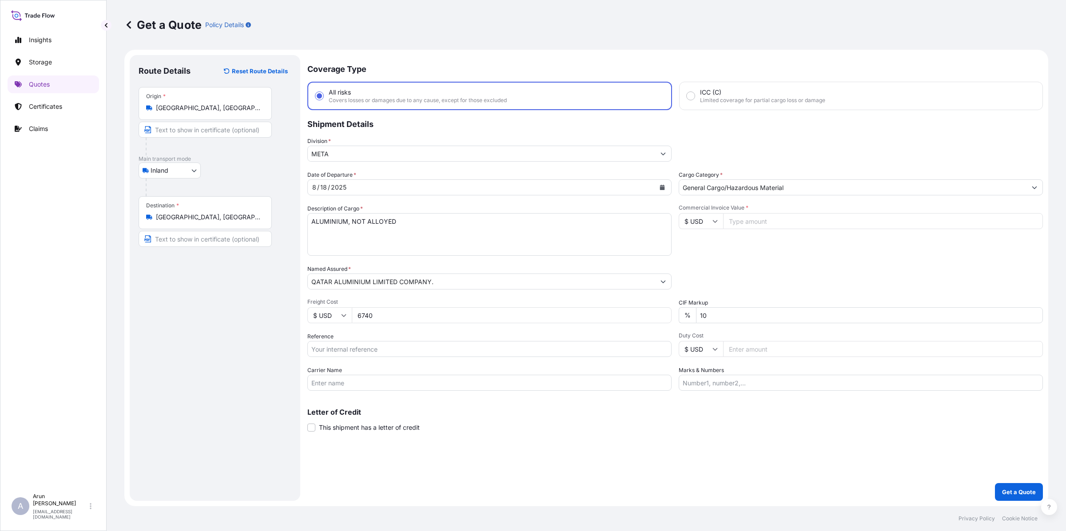
type input "6740"
click at [401, 346] on input "Reference" at bounding box center [489, 349] width 364 height 16
type input "QA1001045059"
click at [376, 386] on input "Carrier Name" at bounding box center [489, 383] width 364 height 16
type input "BY TRUCK"
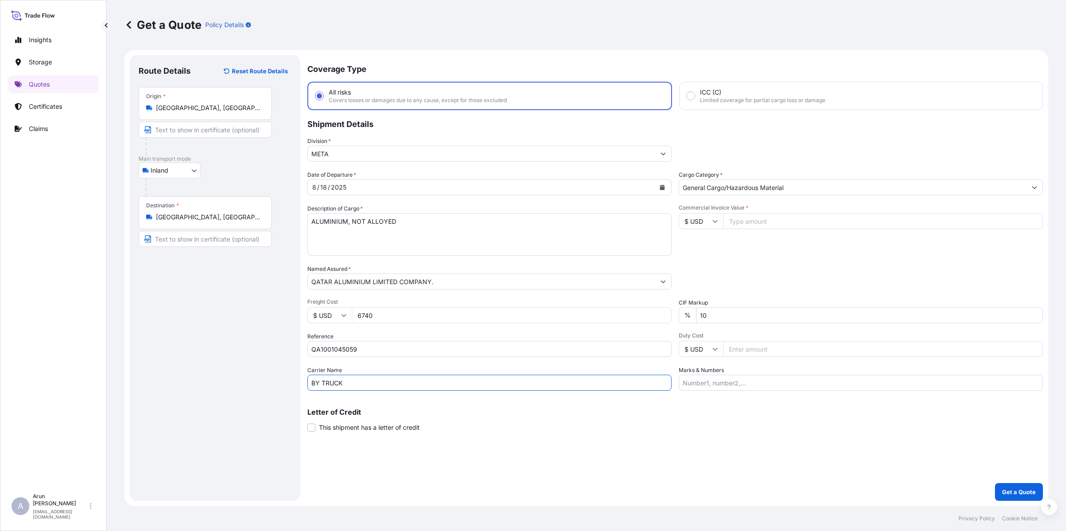
click at [822, 220] on input "Commercial Invoice Value *" at bounding box center [883, 221] width 320 height 16
type input "382708.96"
click at [725, 315] on input "10" at bounding box center [869, 315] width 347 height 16
click at [735, 383] on input "Marks & Numbers" at bounding box center [861, 383] width 364 height 16
type input "INVOICE NO: QAT/GCCR/25/477 DATE: [DATE]"
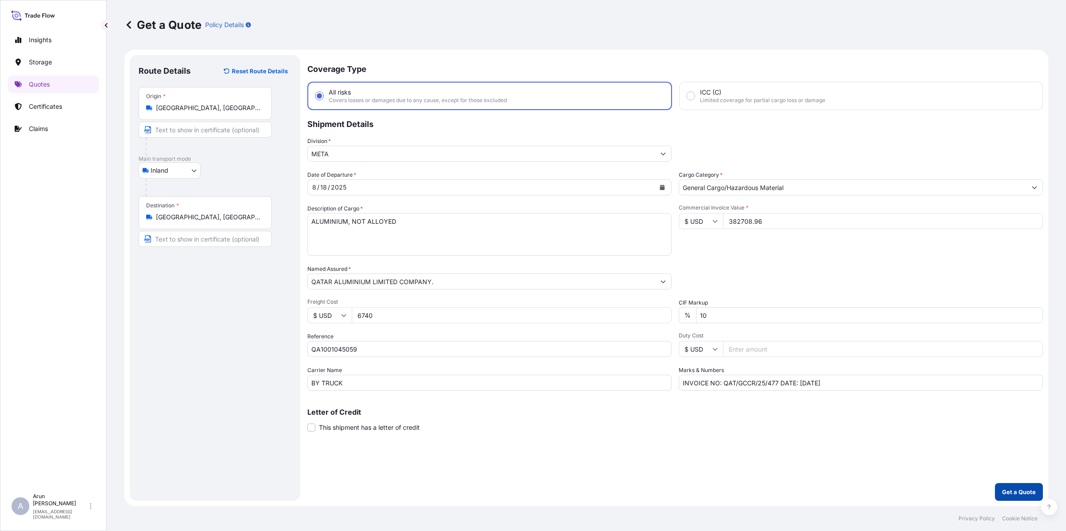
click at [852, 425] on p "Get a Quote" at bounding box center [1019, 492] width 34 height 9
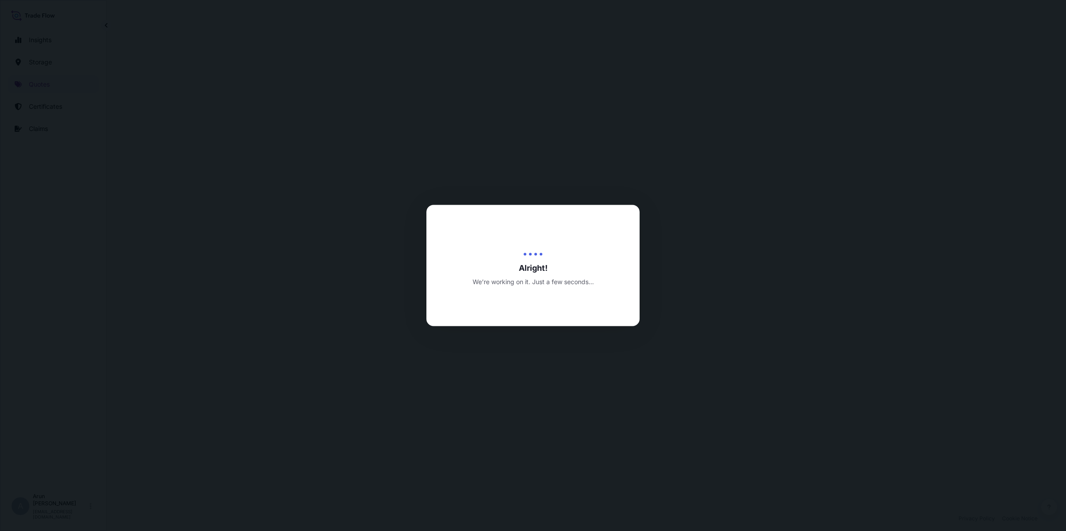
select select "Inland"
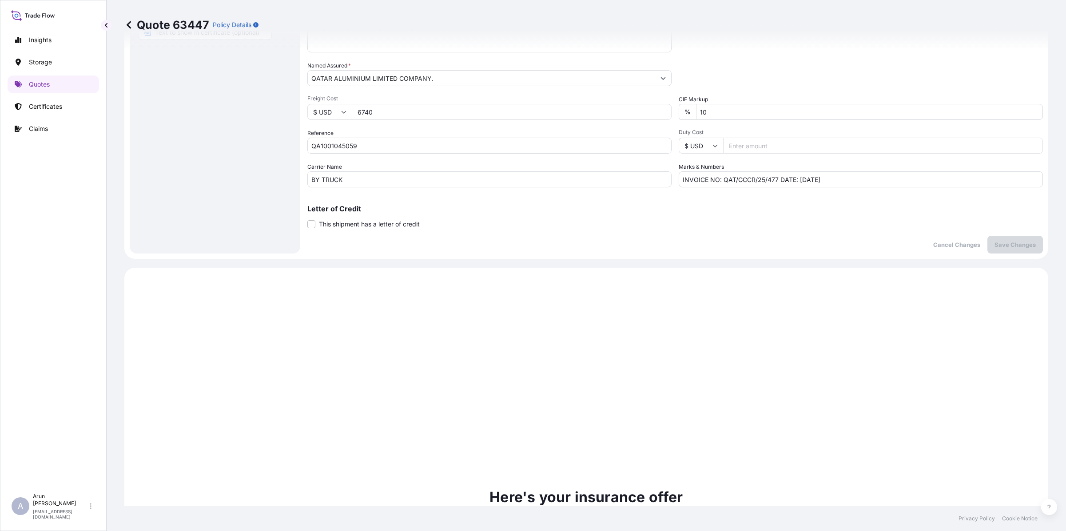
scroll to position [148, 0]
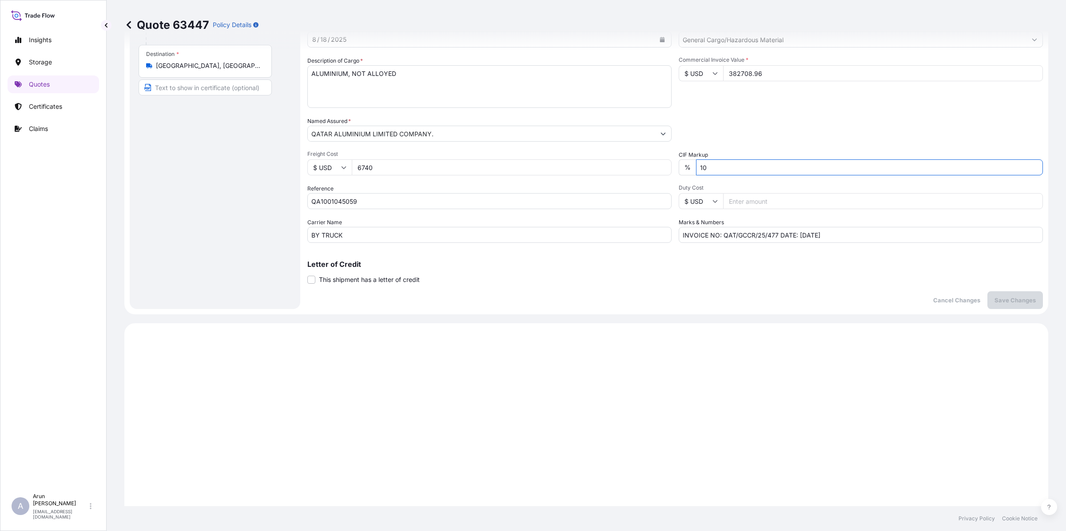
drag, startPoint x: 716, startPoint y: 168, endPoint x: 674, endPoint y: 171, distance: 41.9
click at [679, 171] on div "% 10" at bounding box center [861, 167] width 364 height 16
type input "0"
type input "10"
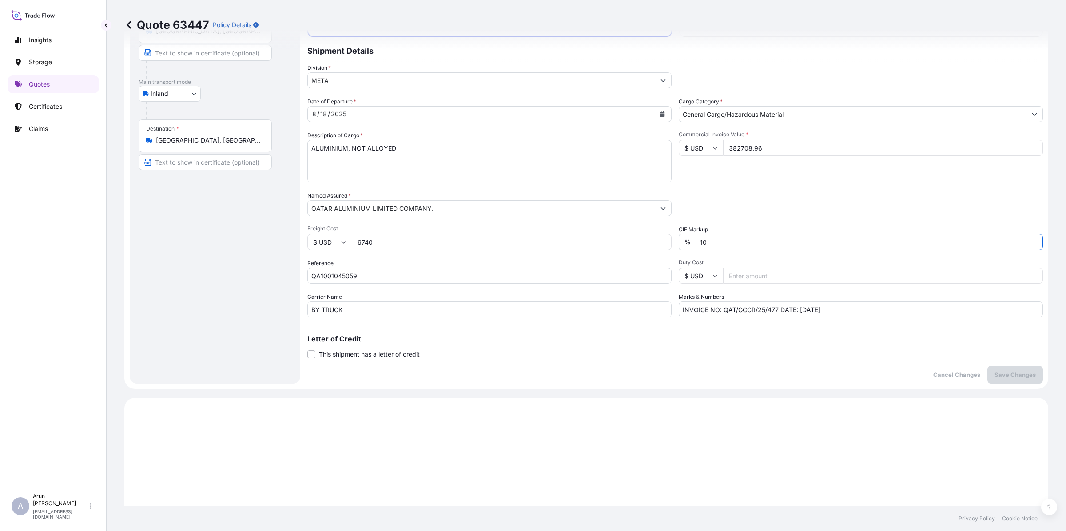
scroll to position [0, 0]
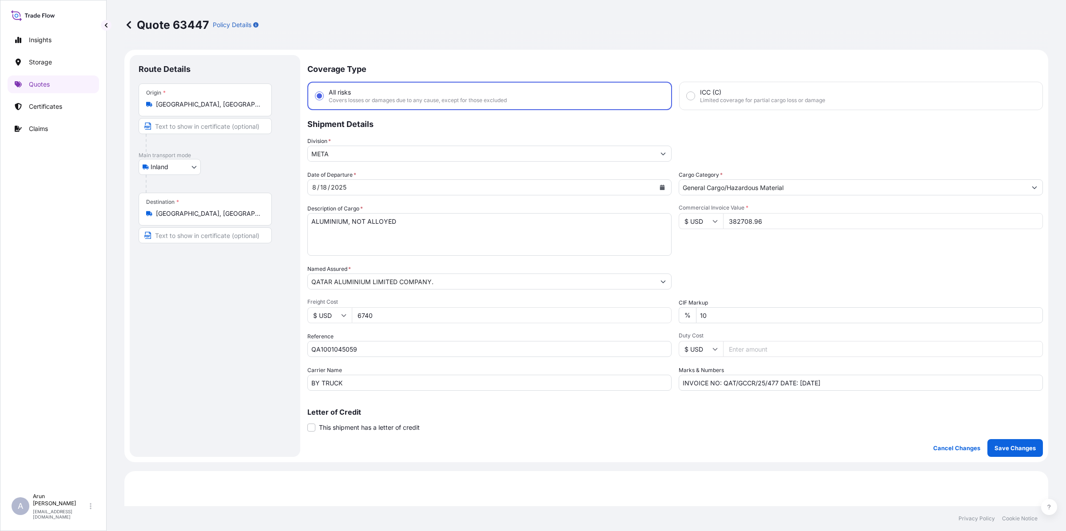
drag, startPoint x: 777, startPoint y: 352, endPoint x: 780, endPoint y: 361, distance: 9.0
click at [776, 352] on input "Duty Cost" at bounding box center [883, 349] width 320 height 16
click at [852, 425] on p "Save Changes" at bounding box center [1015, 448] width 41 height 9
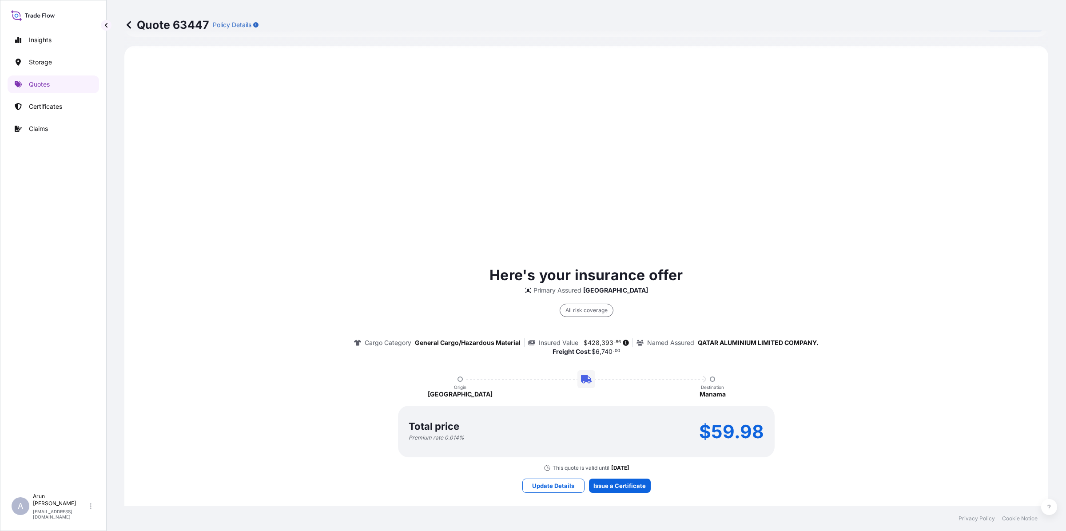
select select "Inland"
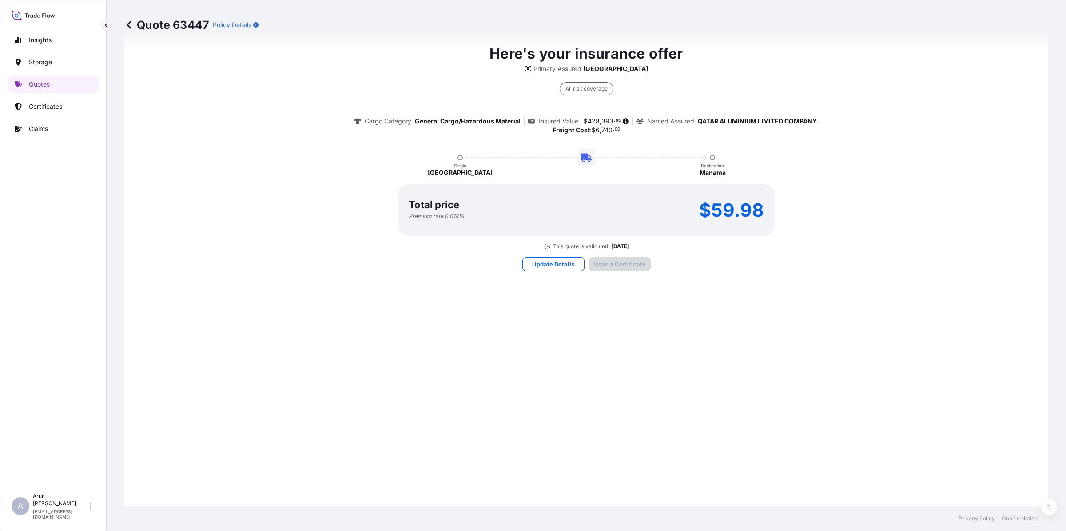
scroll to position [1151, 0]
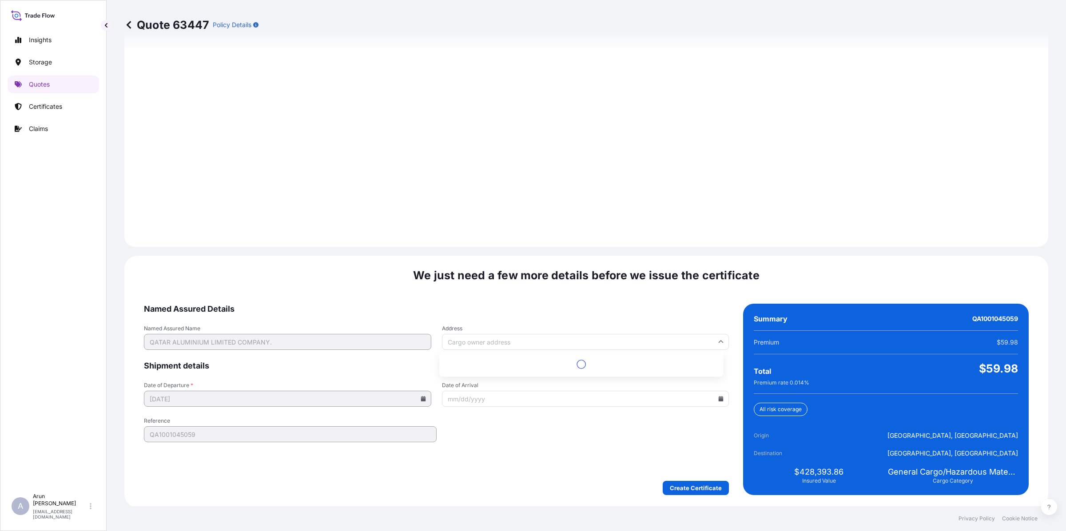
click at [551, 342] on input "Address" at bounding box center [585, 342] width 287 height 16
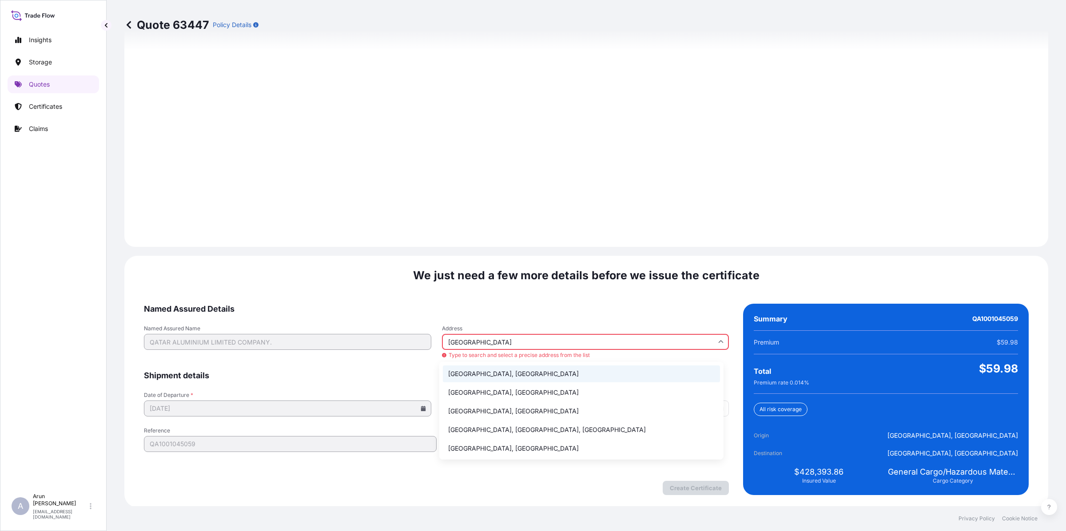
click at [476, 369] on li "[GEOGRAPHIC_DATA], [GEOGRAPHIC_DATA]" at bounding box center [581, 374] width 277 height 17
type input "[GEOGRAPHIC_DATA], [GEOGRAPHIC_DATA]"
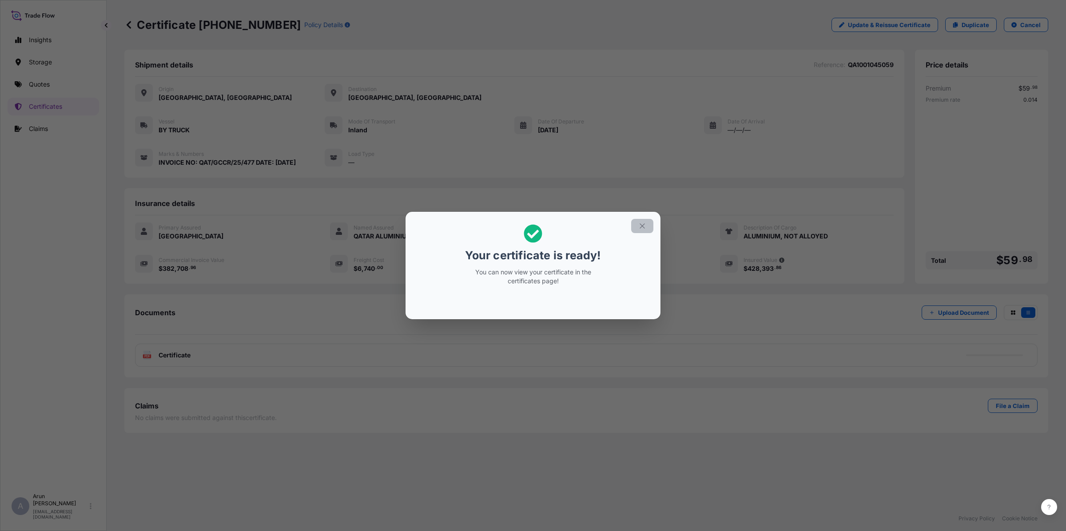
click at [638, 225] on icon "button" at bounding box center [642, 226] width 8 height 8
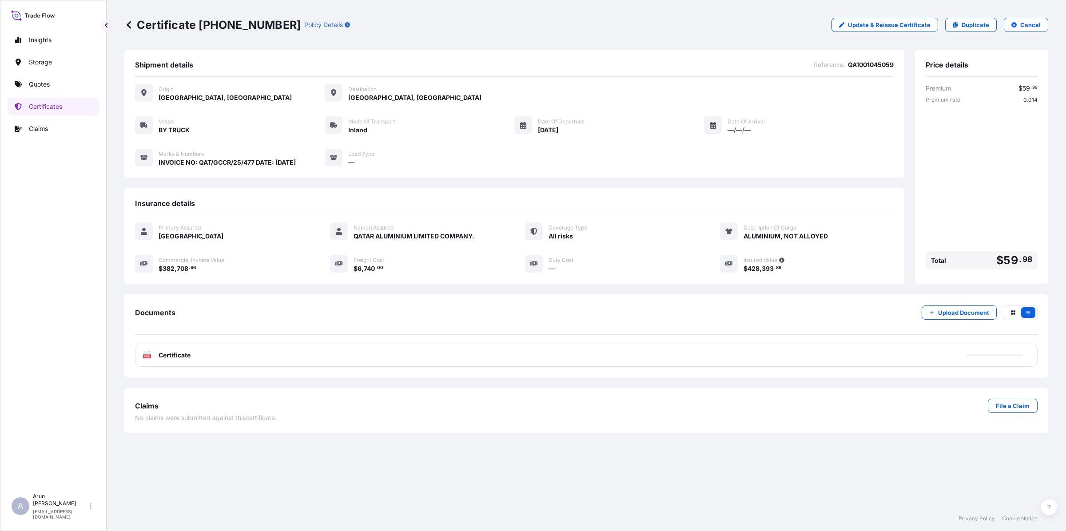
click at [185, 351] on span "Certificate" at bounding box center [175, 355] width 32 height 9
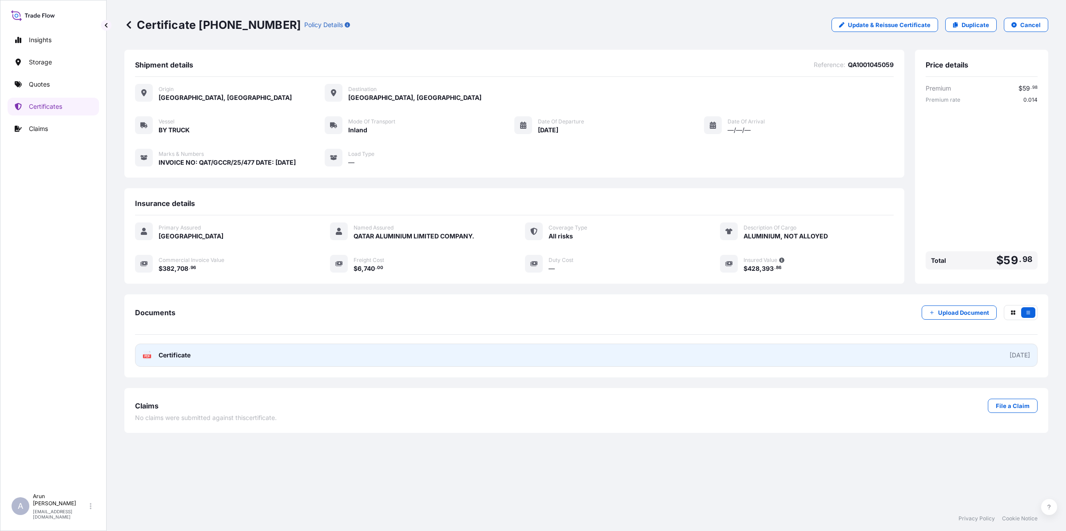
click at [187, 351] on span "Certificate" at bounding box center [175, 355] width 32 height 9
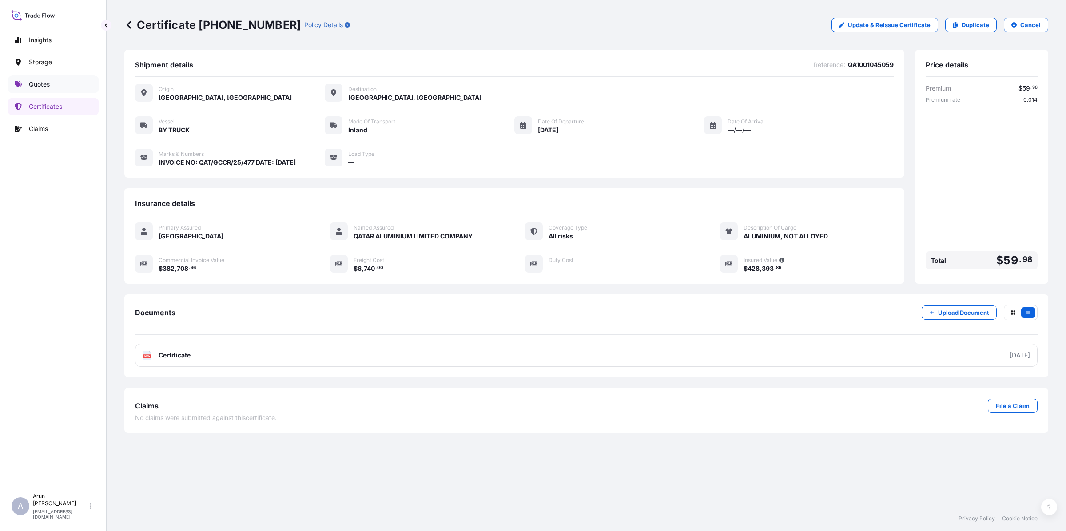
click at [32, 88] on p "Quotes" at bounding box center [39, 84] width 21 height 9
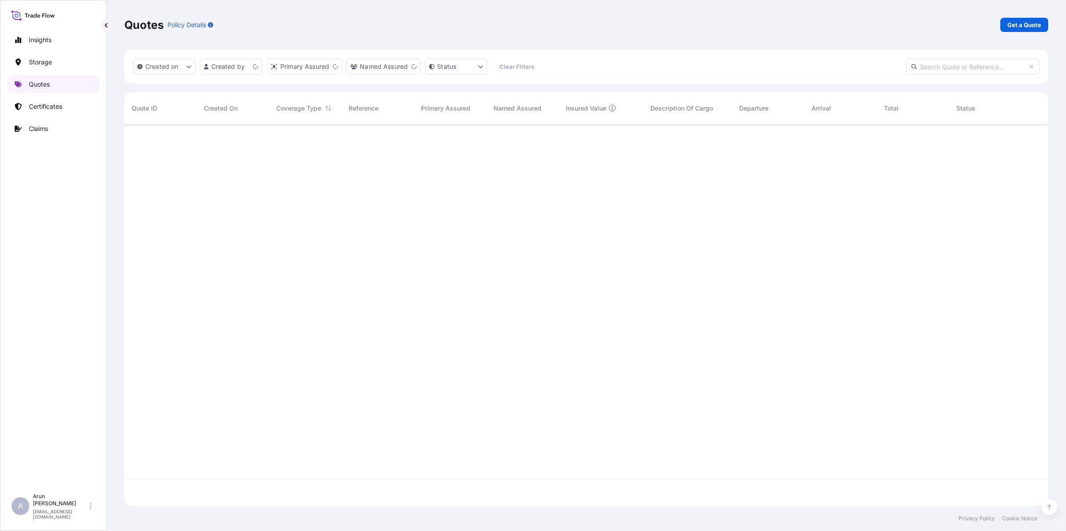
scroll to position [378, 916]
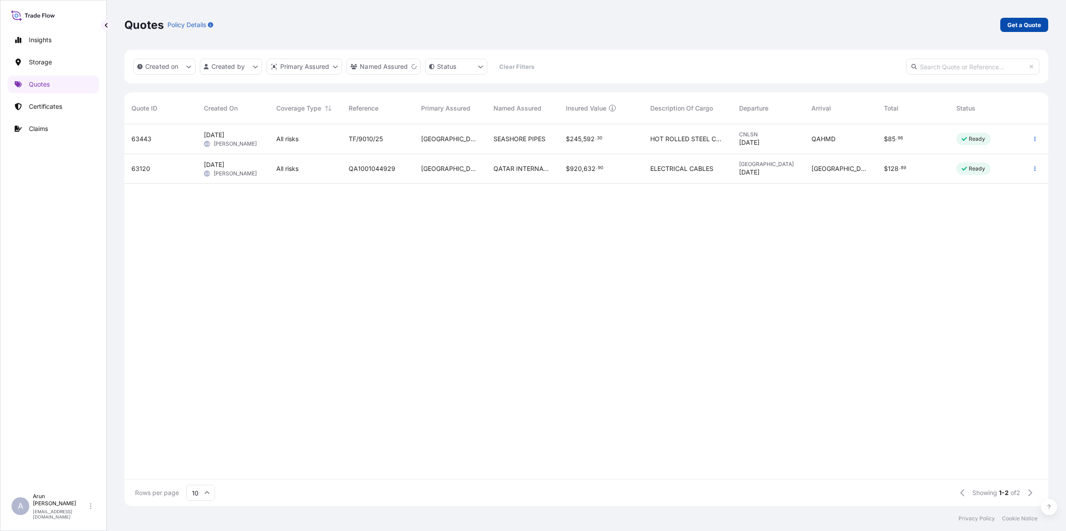
click at [852, 26] on p "Get a Quote" at bounding box center [1025, 24] width 34 height 9
select select "Water"
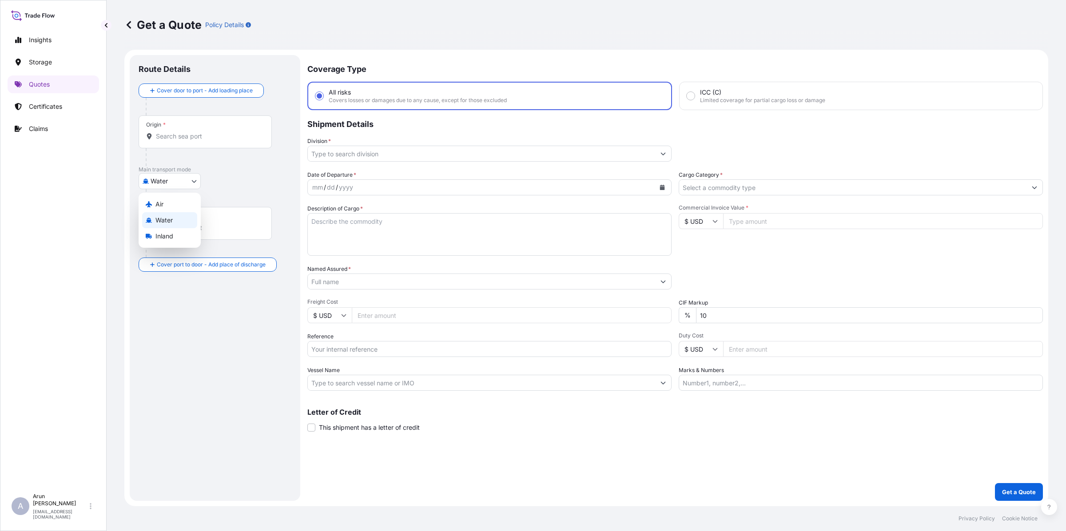
click at [184, 180] on body "Insights Storage Quotes Certificates Claims A [PERSON_NAME] [PERSON_NAME][EMAIL…" at bounding box center [533, 265] width 1066 height 531
click at [160, 241] on div "Inland" at bounding box center [169, 236] width 55 height 16
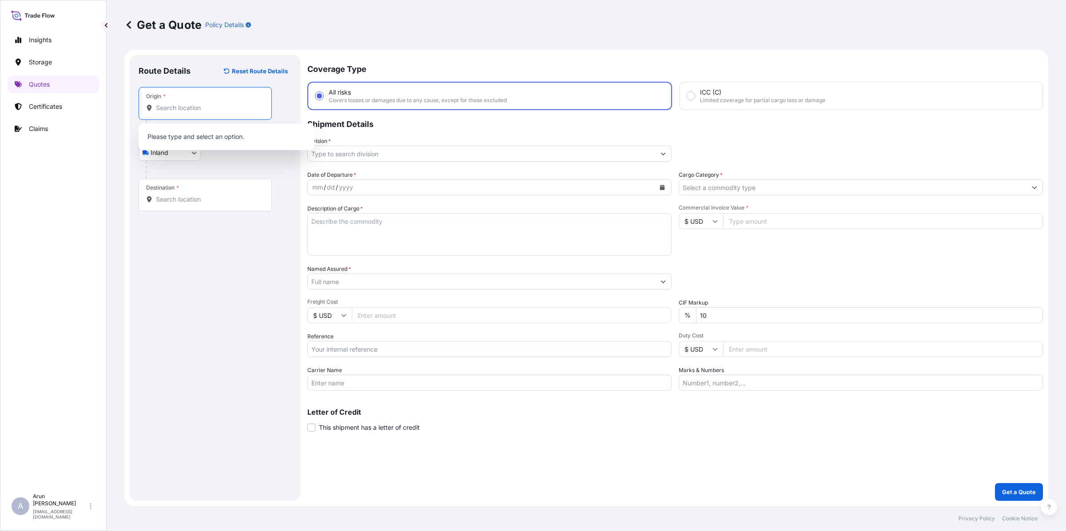
click at [207, 106] on input "Origin *" at bounding box center [208, 108] width 105 height 9
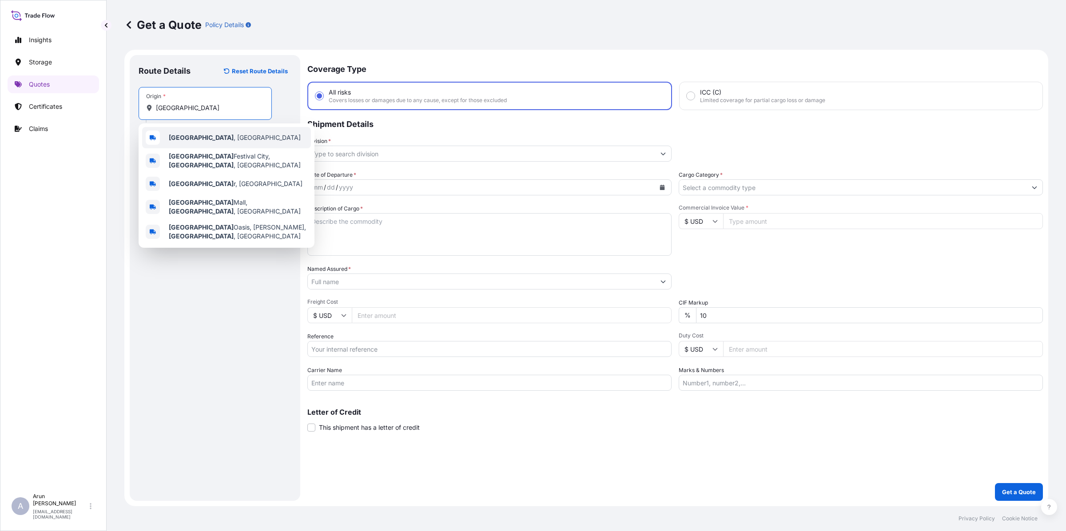
click at [178, 132] on div "[GEOGRAPHIC_DATA] , [GEOGRAPHIC_DATA]" at bounding box center [226, 137] width 169 height 21
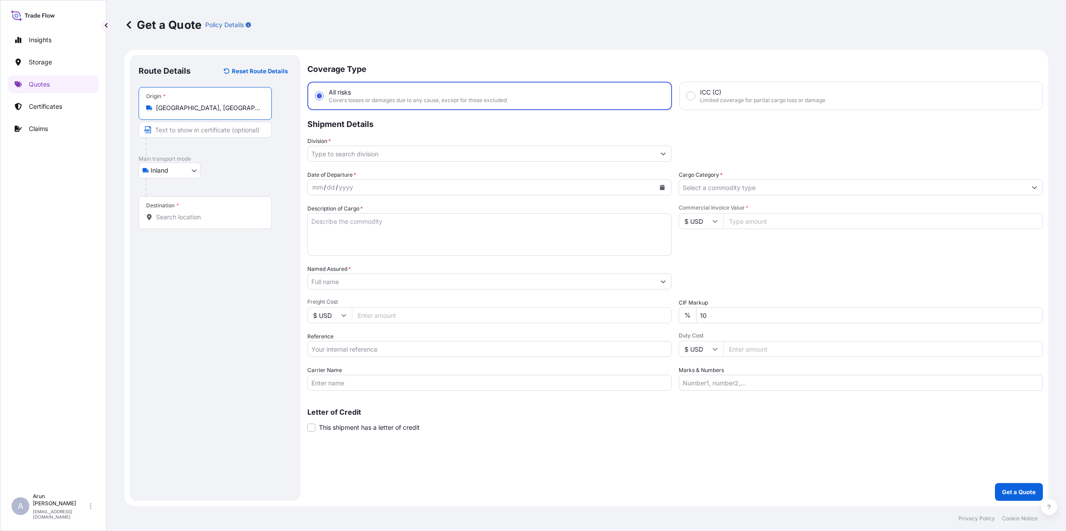
type input "[GEOGRAPHIC_DATA], [GEOGRAPHIC_DATA]"
click at [194, 213] on input "Destination *" at bounding box center [208, 217] width 105 height 9
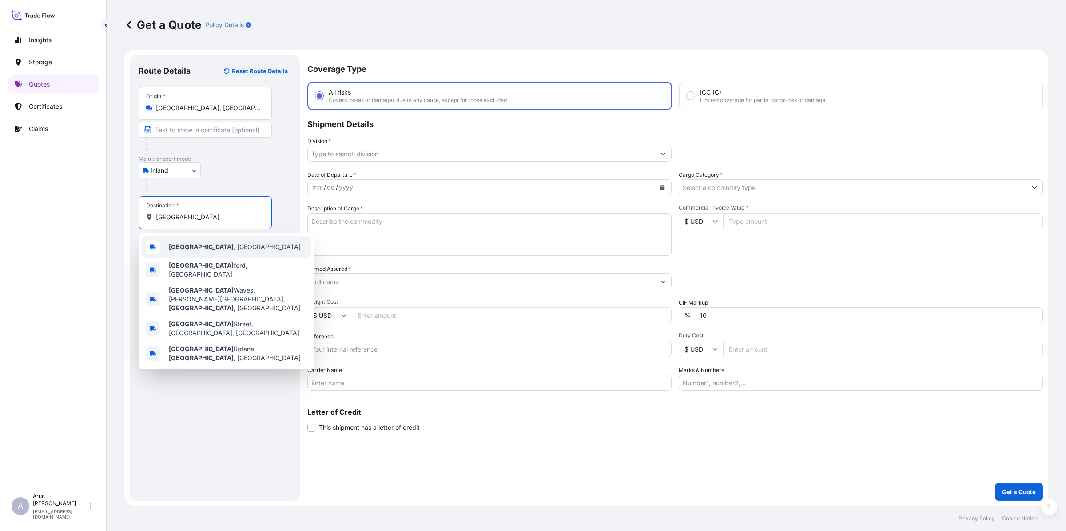
click at [187, 243] on b "[GEOGRAPHIC_DATA]" at bounding box center [201, 247] width 65 height 8
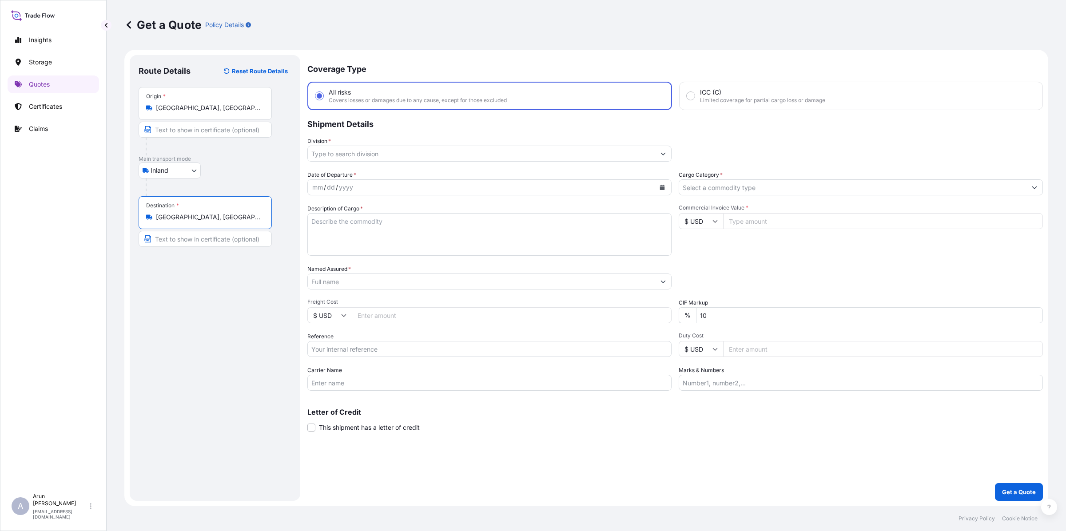
type input "[GEOGRAPHIC_DATA], [GEOGRAPHIC_DATA]"
click at [185, 237] on input "Text to appear on certificate" at bounding box center [205, 239] width 133 height 16
type input "[PERSON_NAME] AND SONS., [GEOGRAPHIC_DATA], [GEOGRAPHIC_DATA]"
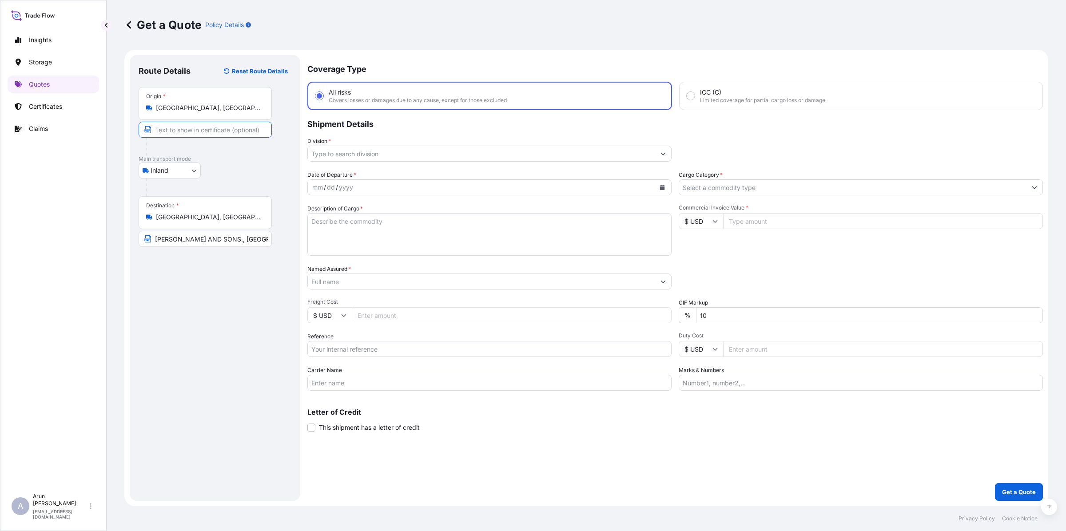
click at [185, 130] on input "Text to appear on certificate" at bounding box center [205, 130] width 133 height 16
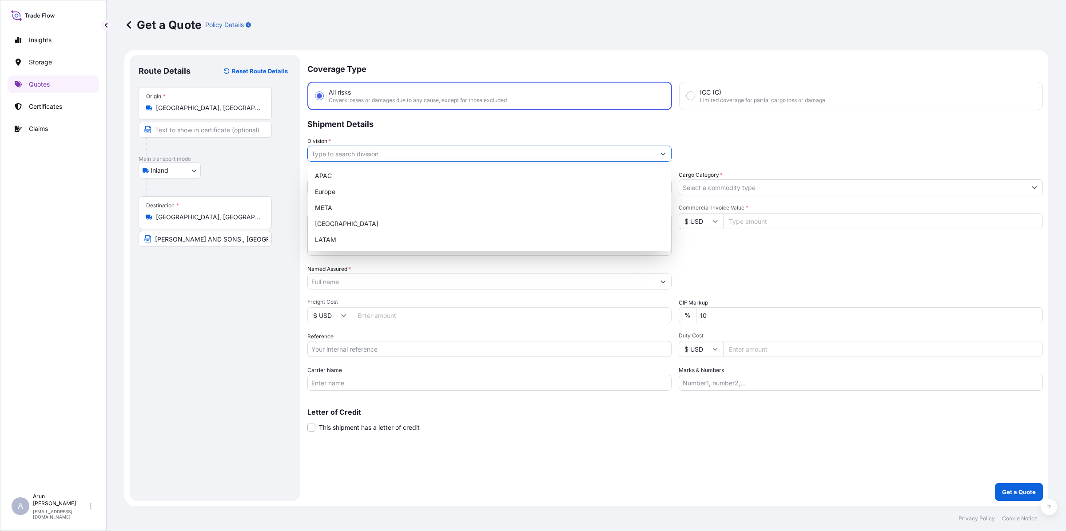
click at [360, 150] on input "Division *" at bounding box center [481, 154] width 347 height 16
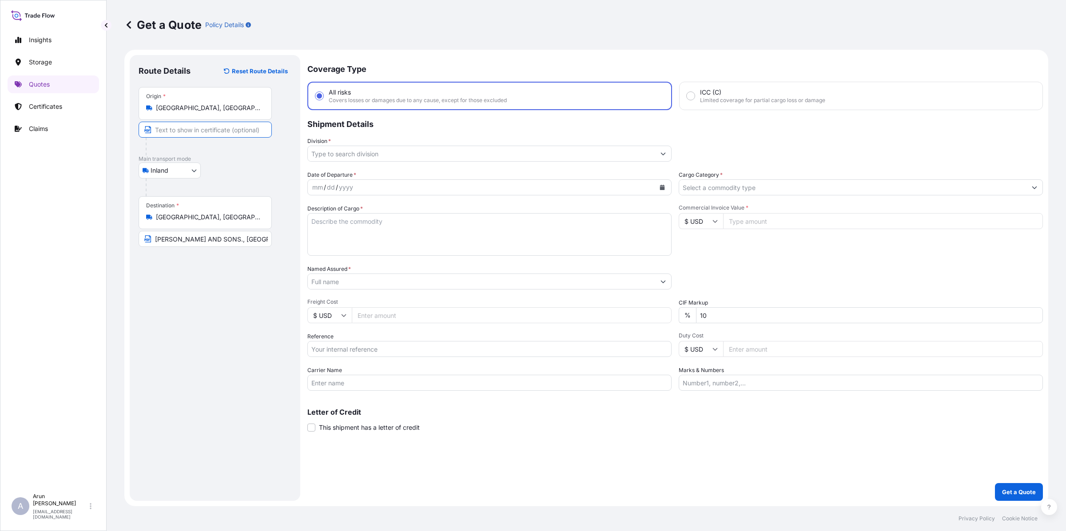
click at [221, 125] on input "Text to appear on certificate" at bounding box center [205, 130] width 133 height 16
click at [263, 131] on input "QATAR ALUMINIUM LIMITED COMPANY,ESAIEED" at bounding box center [205, 130] width 133 height 16
type input "QATAR ALUMINIUM LIMITED COMPANY(Q.S.C), [GEOGRAPHIC_DATA], [GEOGRAPHIC_DATA]"
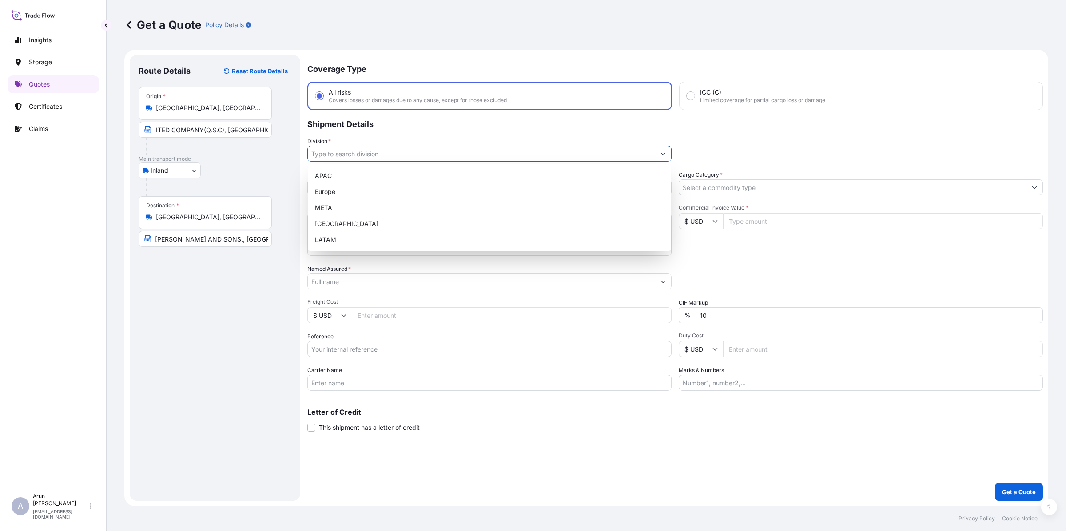
scroll to position [0, 0]
click at [383, 146] on input "Division *" at bounding box center [481, 154] width 347 height 16
click at [341, 207] on div "META" at bounding box center [489, 208] width 356 height 16
type input "META"
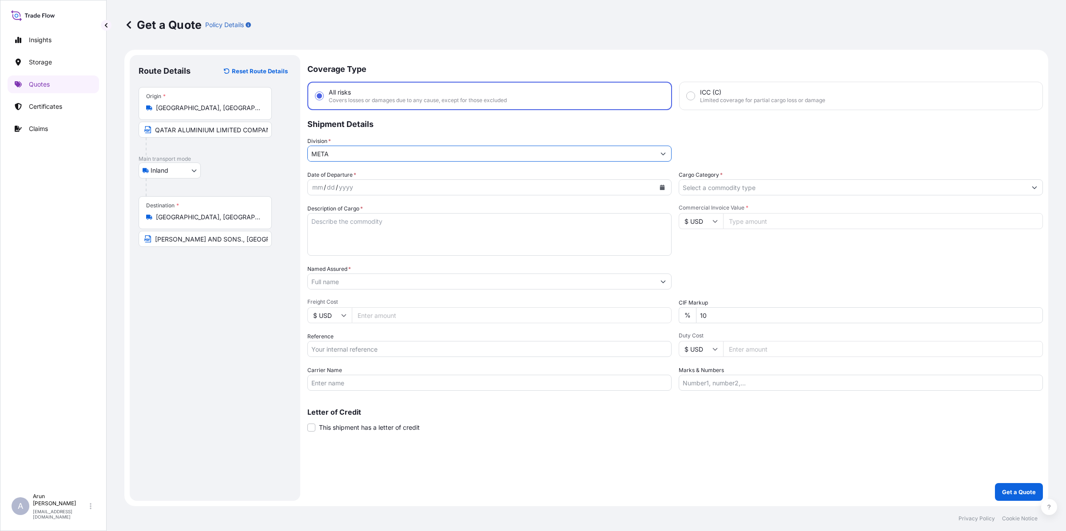
click at [347, 176] on span "Date of Departure *" at bounding box center [331, 175] width 49 height 9
click at [346, 184] on div "yyyy" at bounding box center [346, 187] width 16 height 11
click at [660, 189] on icon "Calendar" at bounding box center [662, 187] width 5 height 5
click at [338, 294] on div "18" at bounding box center [340, 295] width 16 height 16
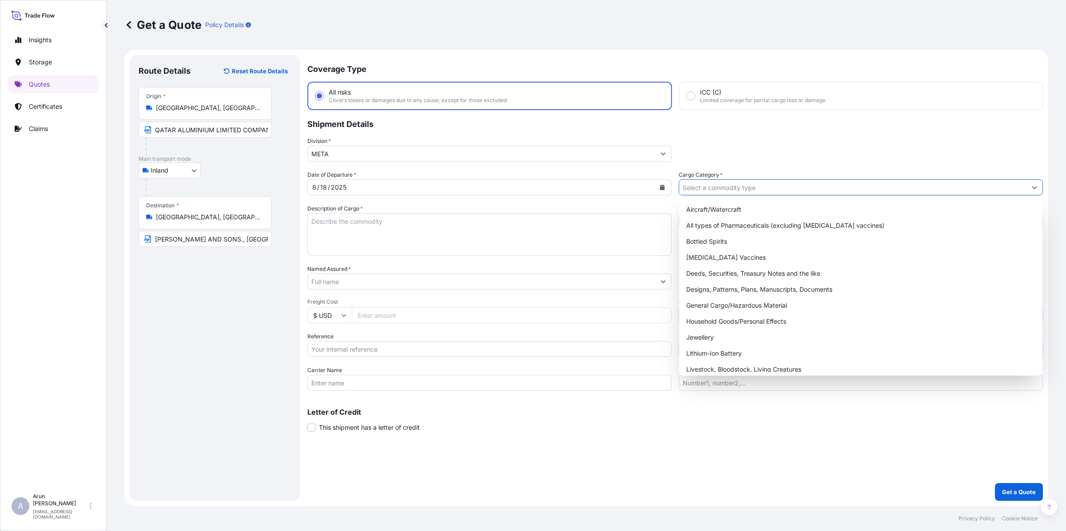
click at [812, 187] on input "Cargo Category *" at bounding box center [852, 187] width 347 height 16
click at [707, 307] on div "General Cargo/Hazardous Material" at bounding box center [861, 306] width 356 height 16
type input "General Cargo/Hazardous Material"
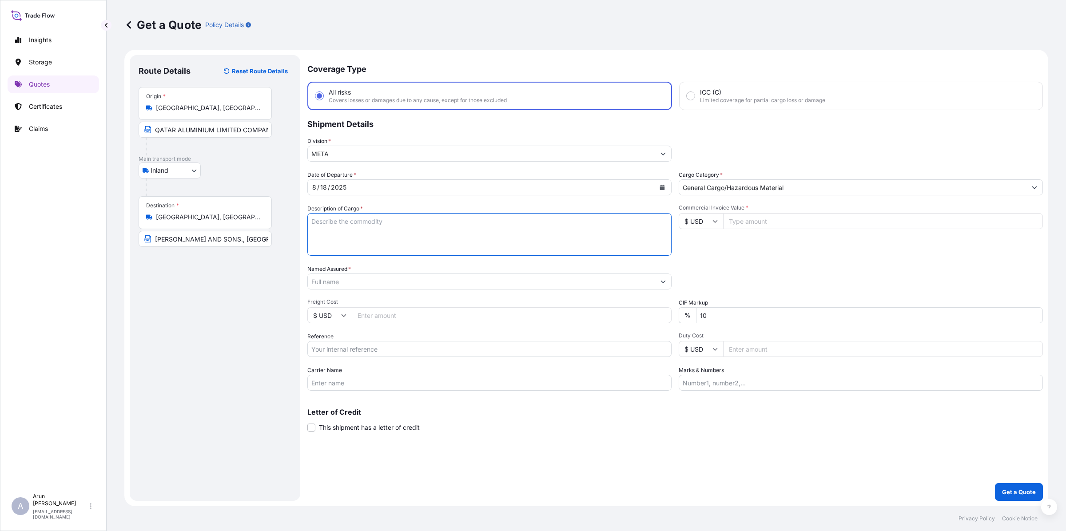
click at [470, 225] on textarea "Description of Cargo *" at bounding box center [489, 234] width 364 height 43
type textarea "EXTRUSION INGOT ALUMINIUM"
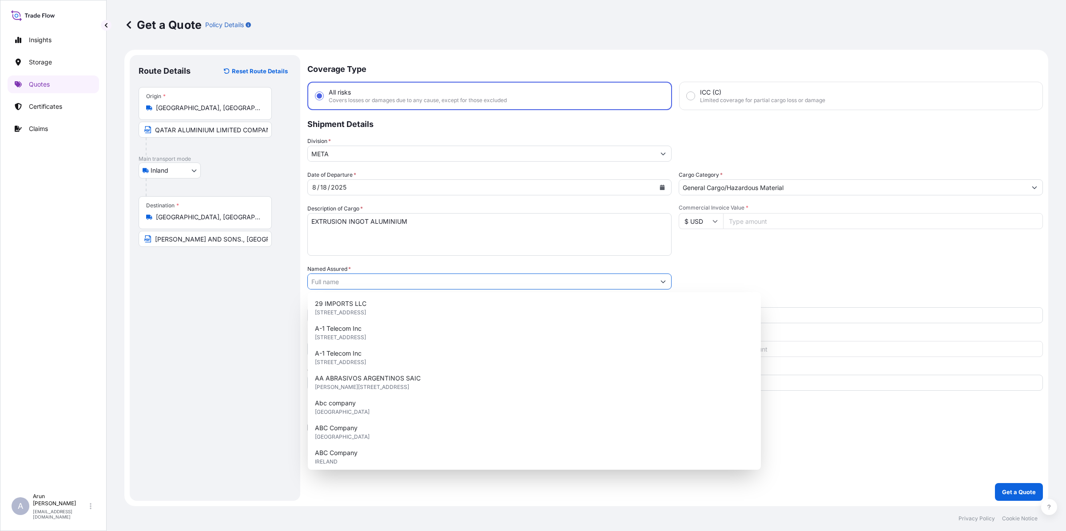
click at [345, 281] on input "Named Assured *" at bounding box center [481, 282] width 347 height 16
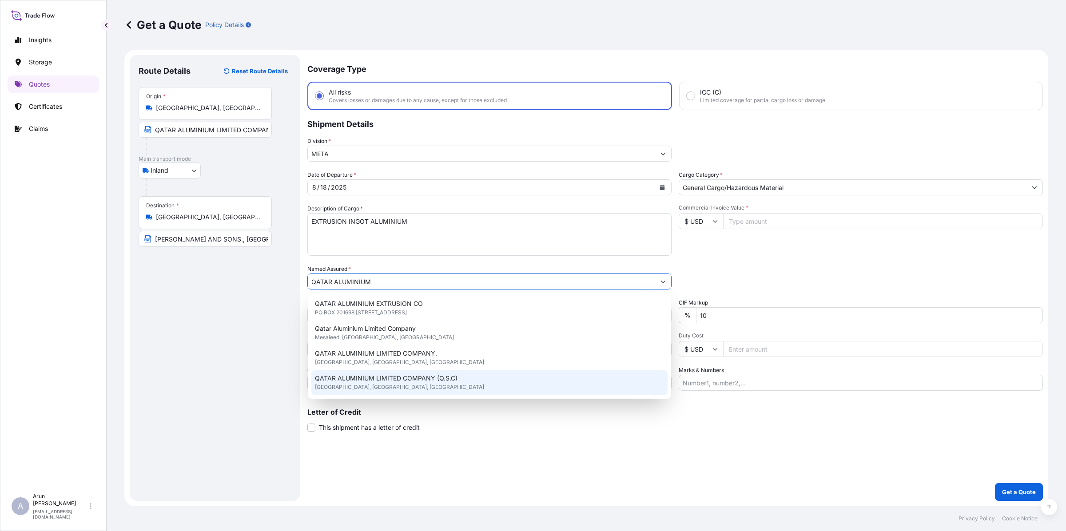
click at [438, 372] on div "QATAR ALUMINIUM LIMITED COMPANY (Q.S.C) [GEOGRAPHIC_DATA], [GEOGRAPHIC_DATA], […" at bounding box center [489, 382] width 356 height 25
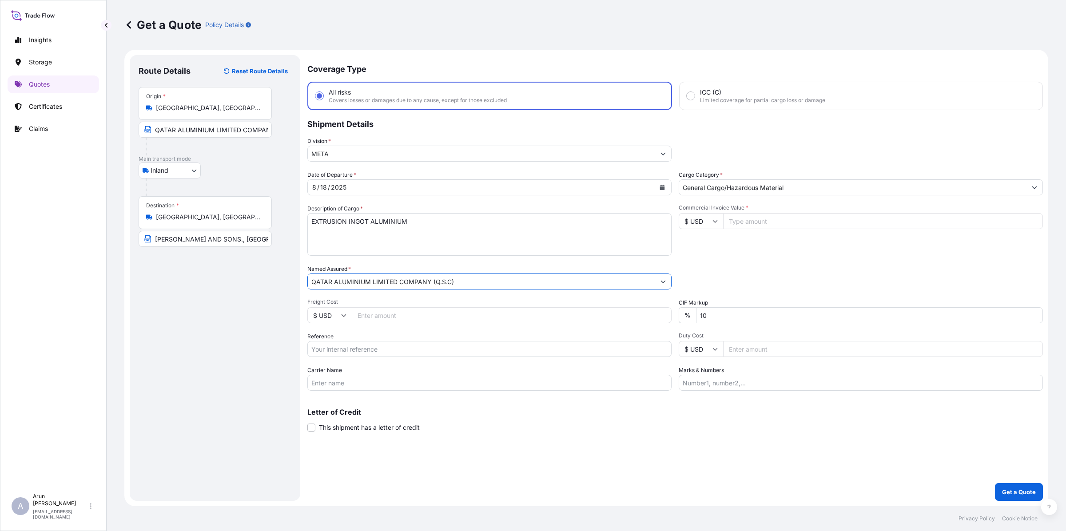
type input "QATAR ALUMINIUM LIMITED COMPANY (Q.S.C)"
click at [378, 313] on input "Freight Cost" at bounding box center [512, 315] width 320 height 16
type input "9874"
click at [332, 341] on input "Reference" at bounding box center [489, 349] width 364 height 16
type input "QA1001045037"
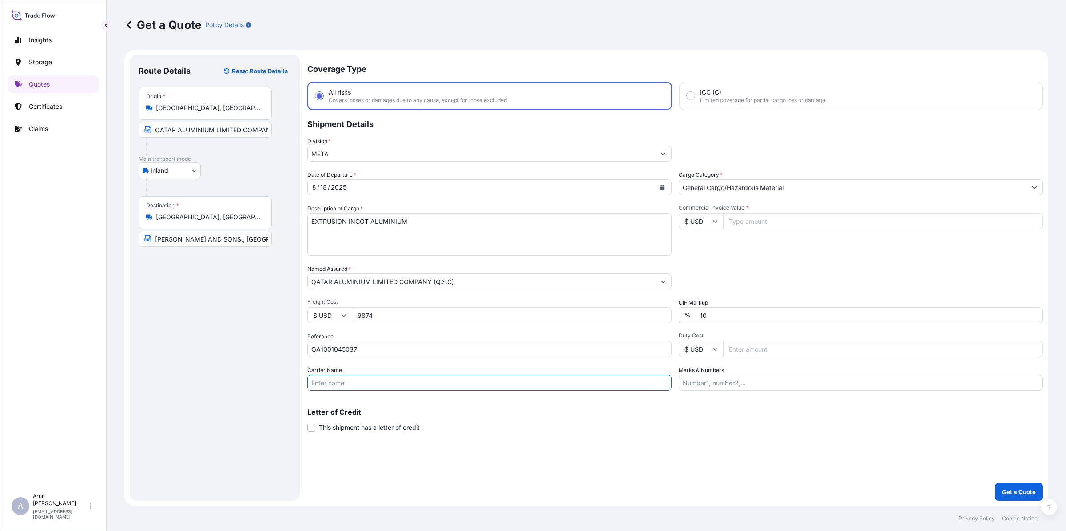
click at [362, 378] on input "Carrier Name" at bounding box center [489, 383] width 364 height 16
type input "BY TRUCK"
click at [771, 219] on input "Commercial Invoice Value *" at bounding box center [883, 221] width 320 height 16
type input "283327.64"
click at [744, 379] on input "Marks & Numbers" at bounding box center [861, 383] width 364 height 16
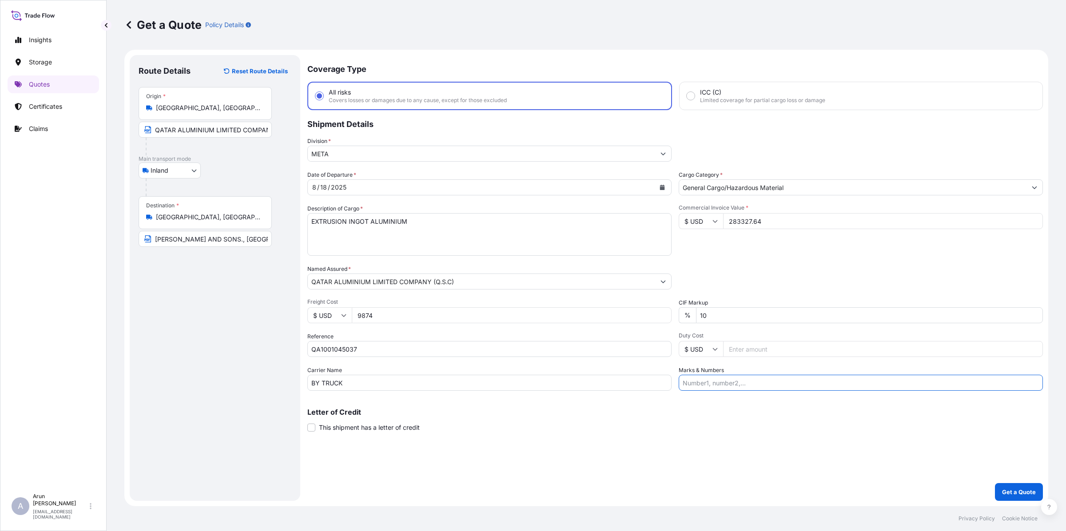
type input "INVOICE NO : CI20250610001,CI20250612001,CI20250614001,CI20250617002"
drag, startPoint x: 938, startPoint y: 385, endPoint x: 647, endPoint y: 386, distance: 291.0
click at [647, 386] on div "Date of Departure * [DATE] Cargo Category * General Cargo/Hazardous Material De…" at bounding box center [675, 281] width 736 height 220
type input "INVOICE NO: QAT/ALCR/25/476 DATE: [DATE]"
click at [852, 425] on p "Get a Quote" at bounding box center [1019, 492] width 34 height 9
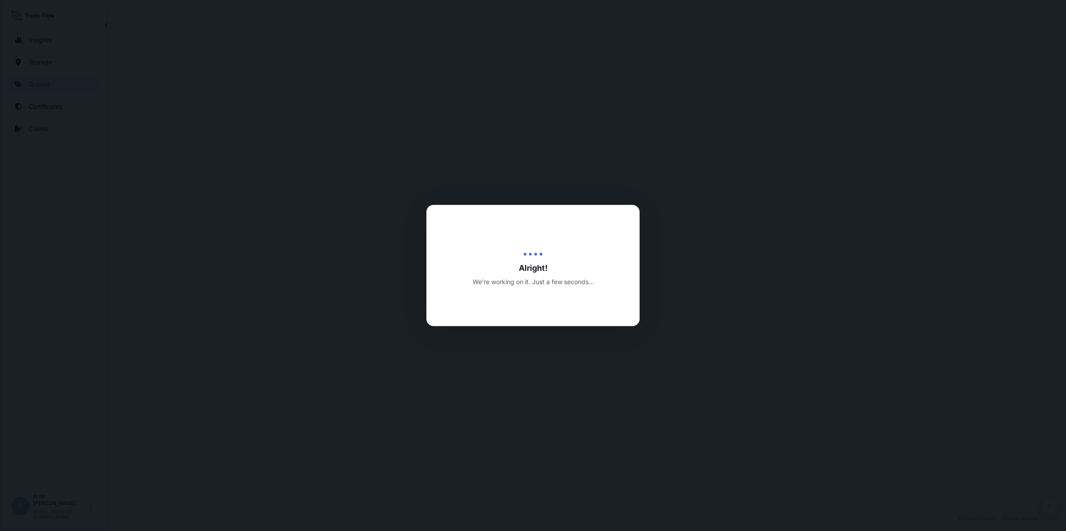
select select "Inland"
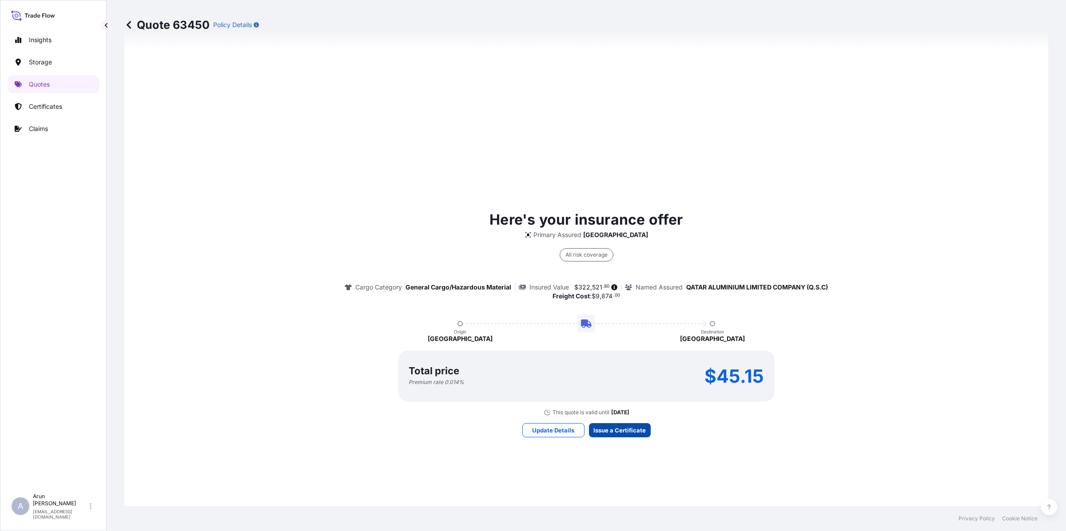
scroll to position [1151, 0]
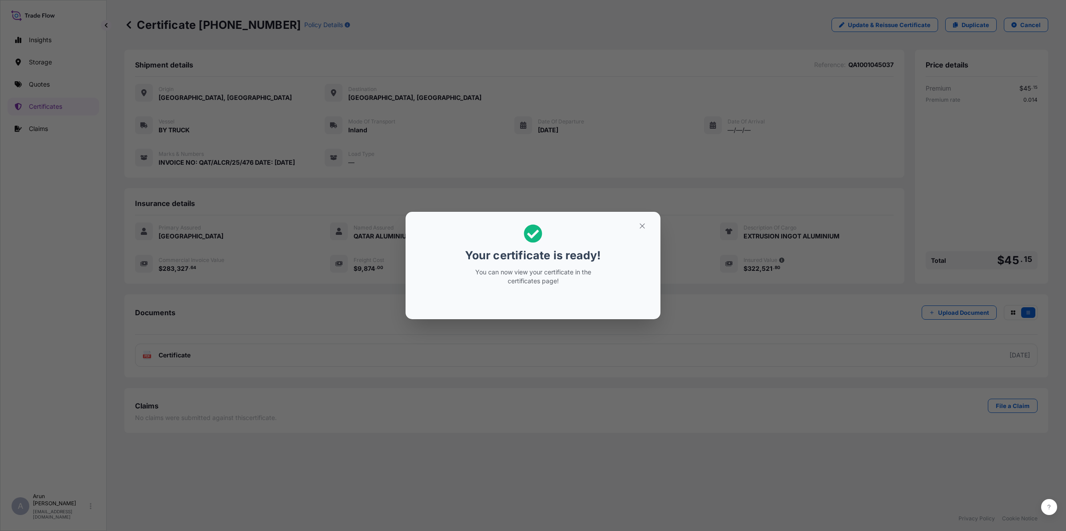
click at [645, 219] on button "button" at bounding box center [642, 226] width 22 height 14
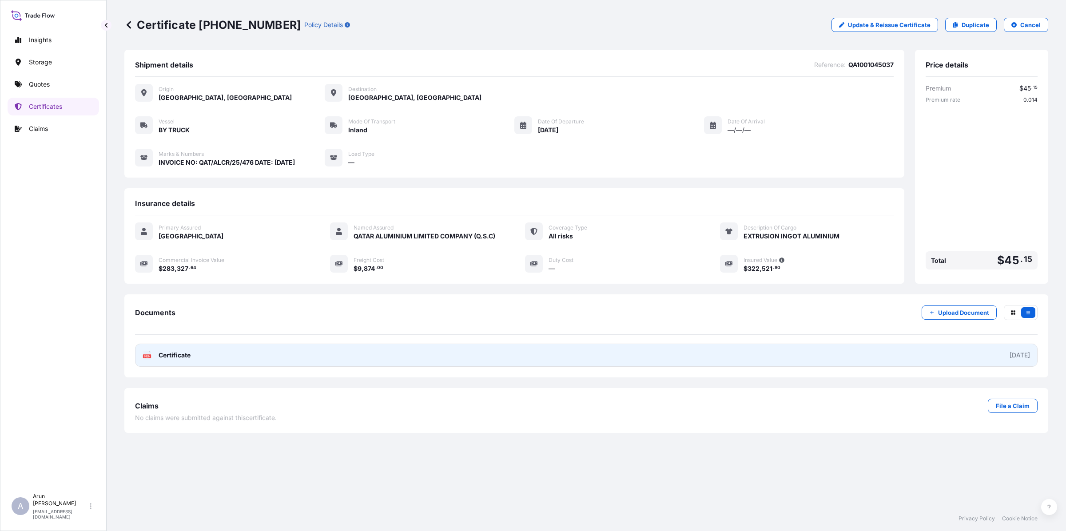
click at [255, 353] on link "PDF Certificate [DATE]" at bounding box center [586, 355] width 903 height 23
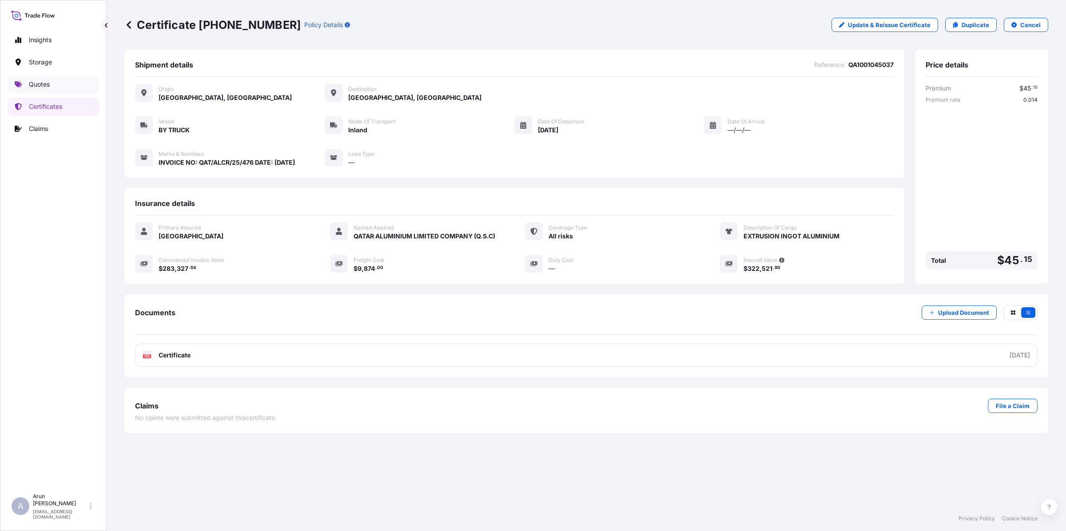
click at [39, 85] on p "Quotes" at bounding box center [39, 84] width 21 height 9
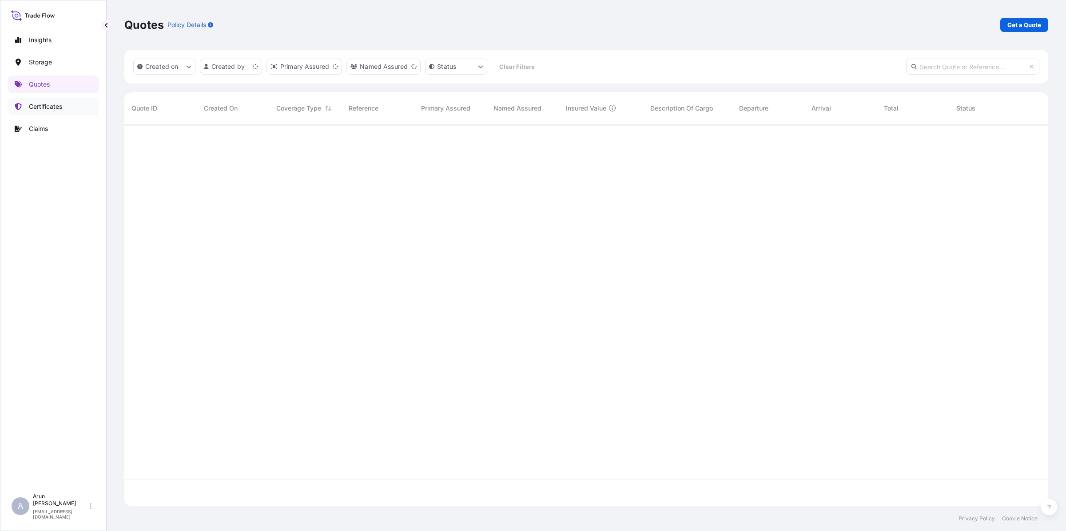
scroll to position [378, 916]
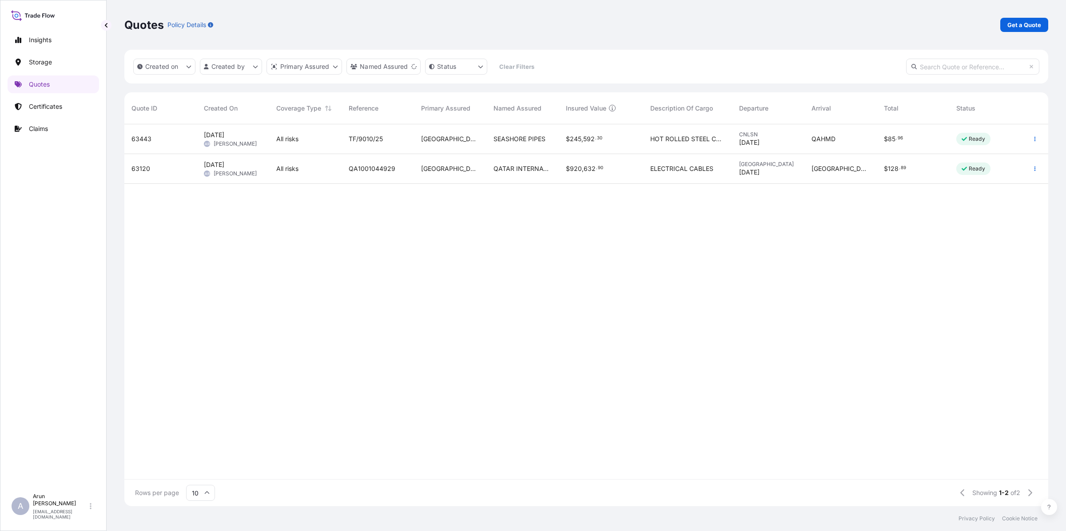
click at [250, 146] on span "[PERSON_NAME]" at bounding box center [235, 143] width 43 height 7
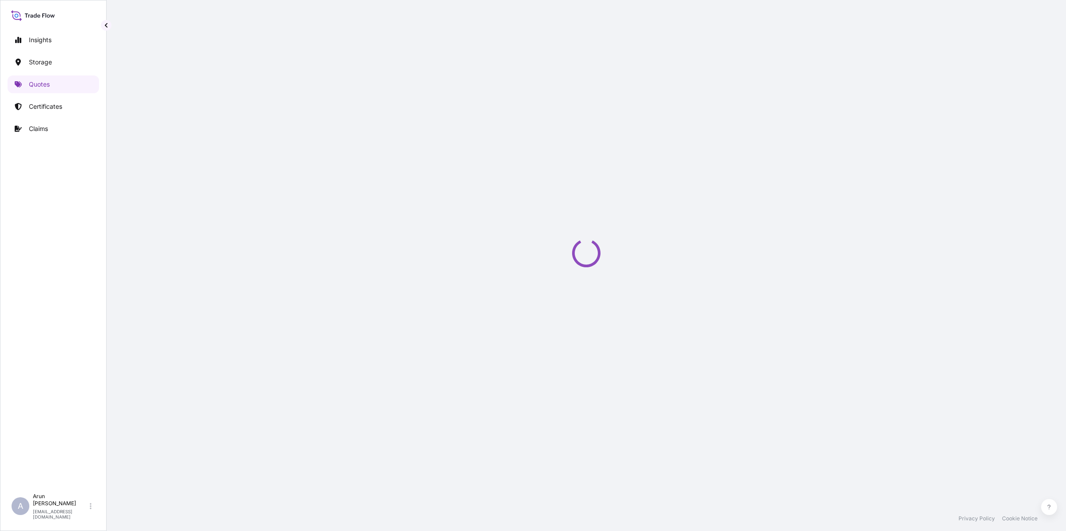
scroll to position [427, 0]
select select "Road / [GEOGRAPHIC_DATA]"
select select "Water"
select select "Road / [GEOGRAPHIC_DATA]"
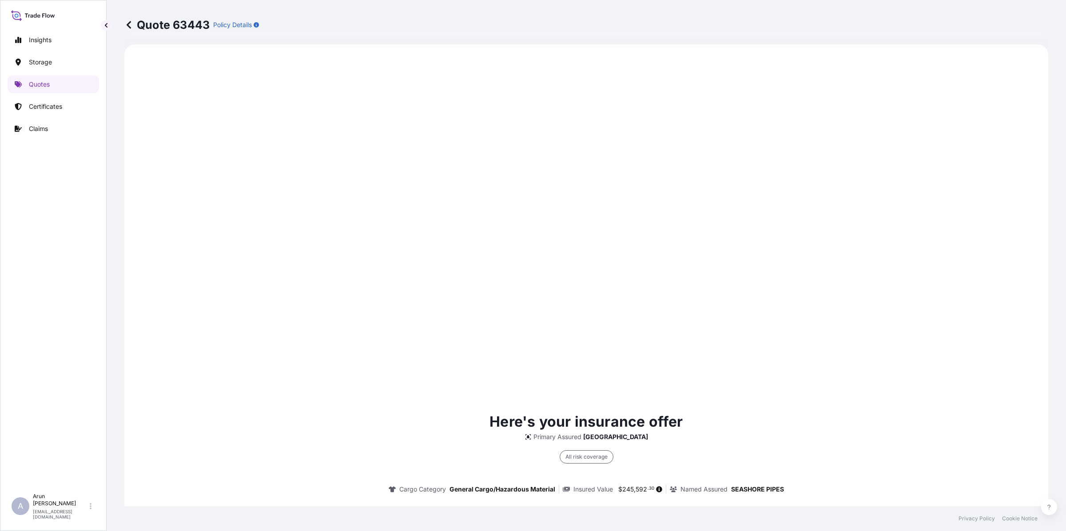
scroll to position [1216, 0]
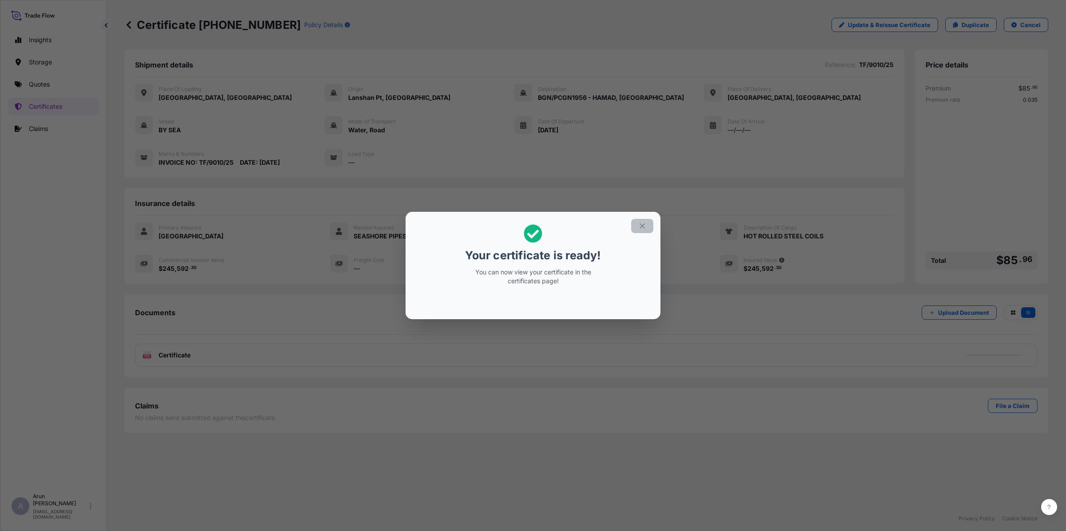
click at [647, 223] on button "button" at bounding box center [642, 226] width 22 height 14
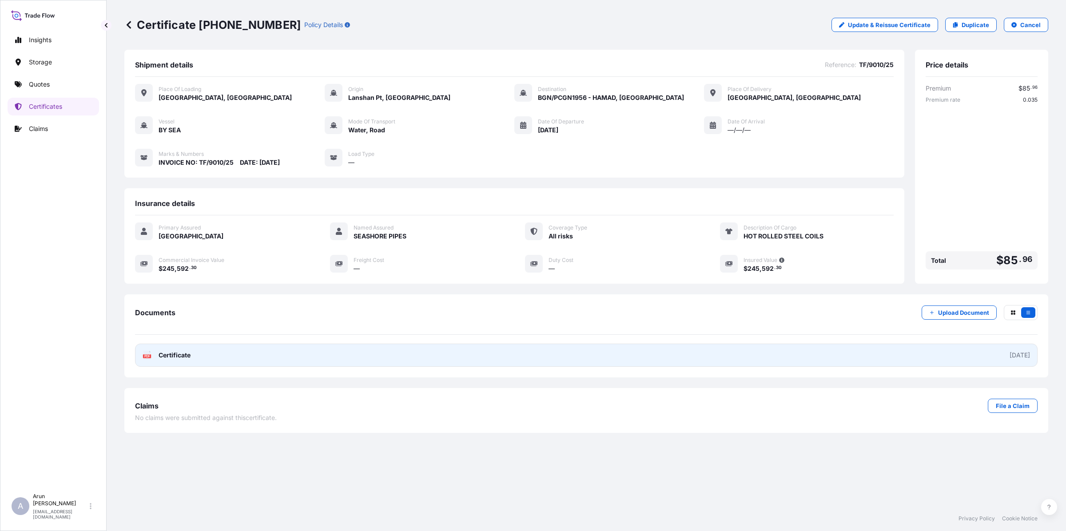
click at [166, 352] on span "Certificate" at bounding box center [175, 355] width 32 height 9
